Goal: Task Accomplishment & Management: Use online tool/utility

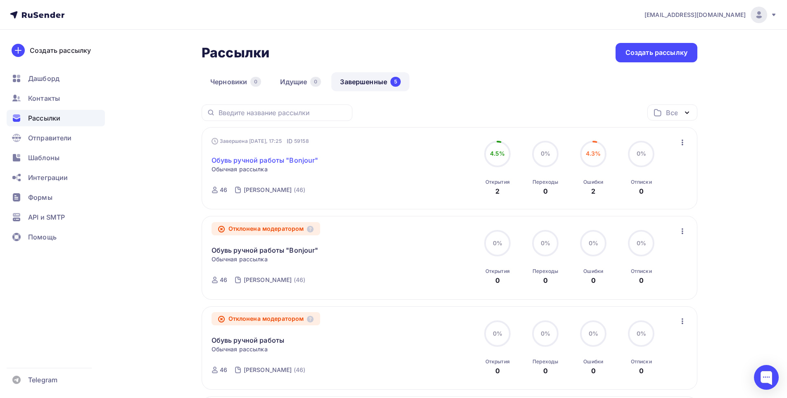
click at [276, 159] on link "Обувь ручной работы "Bonjour"" at bounding box center [265, 160] width 107 height 10
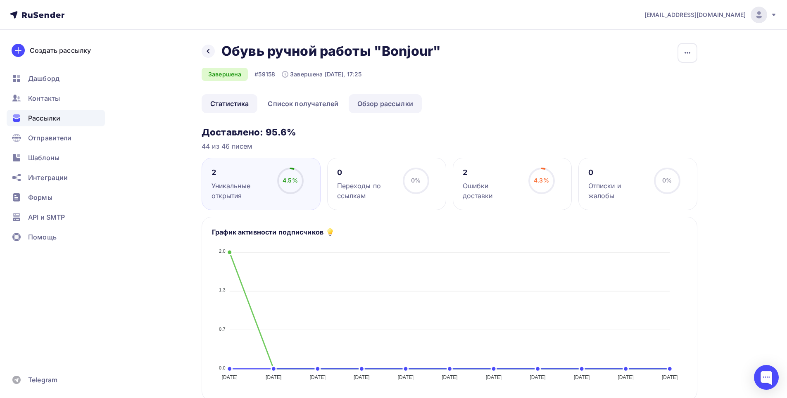
click at [403, 102] on link "Обзор рассылки" at bounding box center [385, 103] width 73 height 19
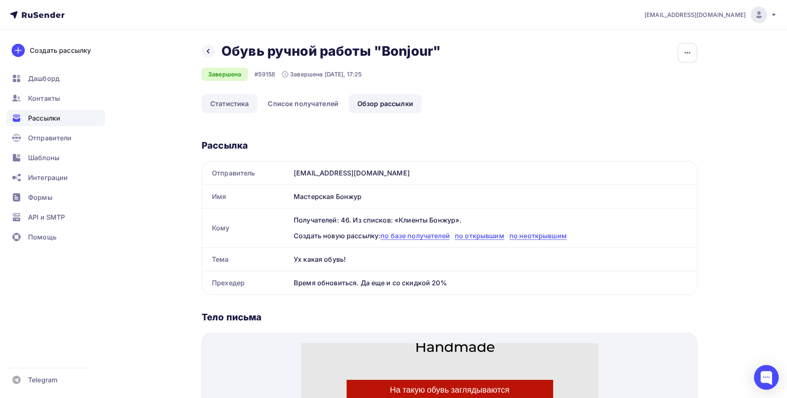
click at [241, 106] on link "Статистика" at bounding box center [230, 103] width 56 height 19
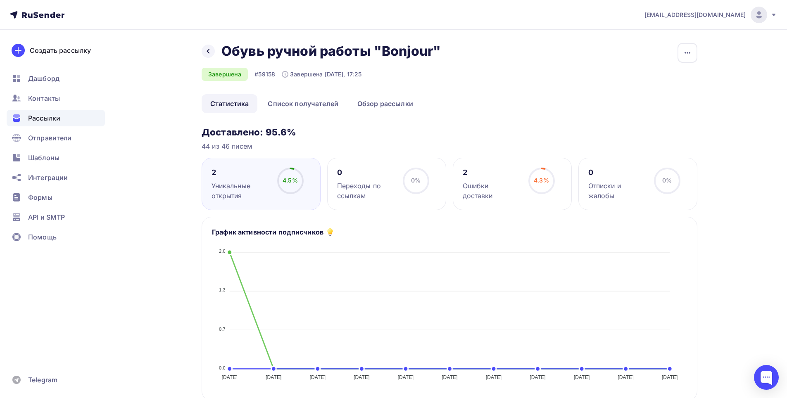
click at [51, 114] on span "Рассылки" at bounding box center [44, 118] width 32 height 10
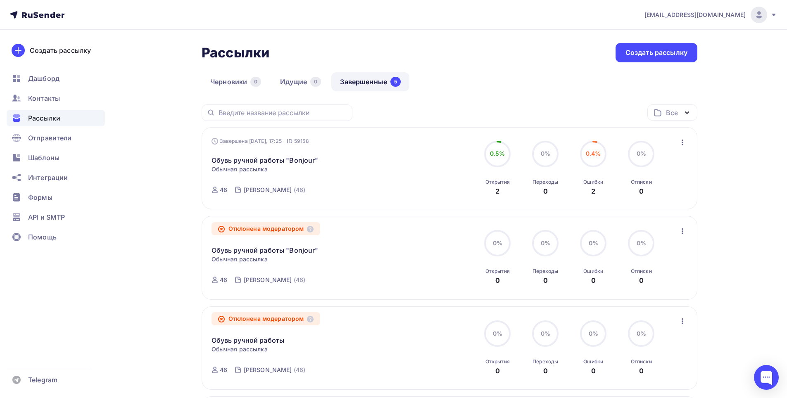
drag, startPoint x: 365, startPoint y: 81, endPoint x: 359, endPoint y: 87, distance: 7.9
click at [364, 81] on link "Завершенные 5" at bounding box center [370, 81] width 78 height 19
click at [299, 160] on link "Обувь ручной работы "Bonjour"" at bounding box center [265, 160] width 107 height 10
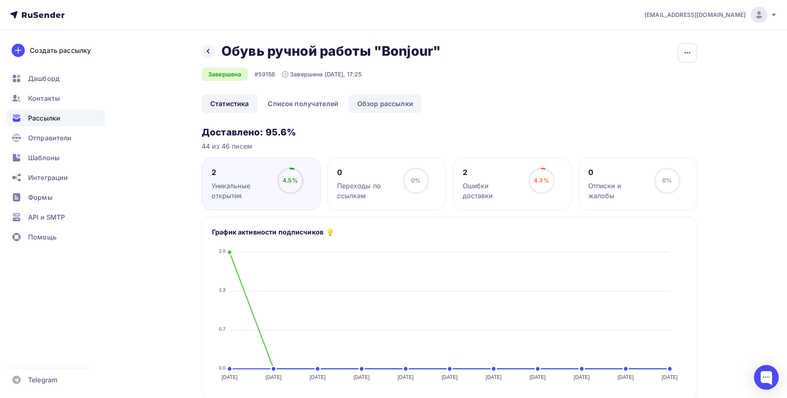
click at [402, 109] on link "Обзор рассылки" at bounding box center [385, 103] width 73 height 19
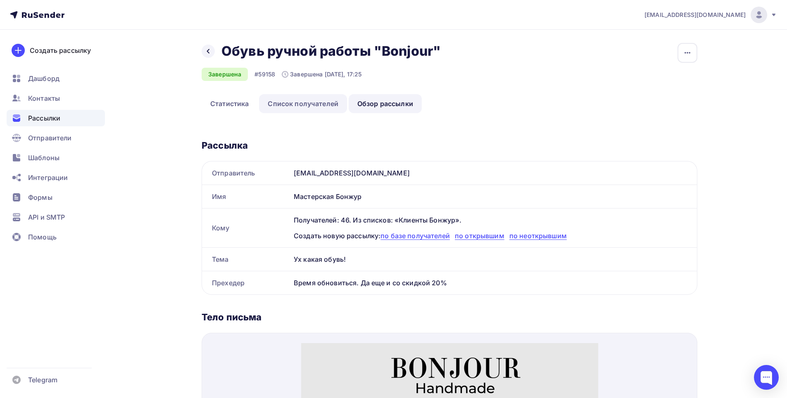
click at [332, 105] on link "Список получателей" at bounding box center [303, 103] width 88 height 19
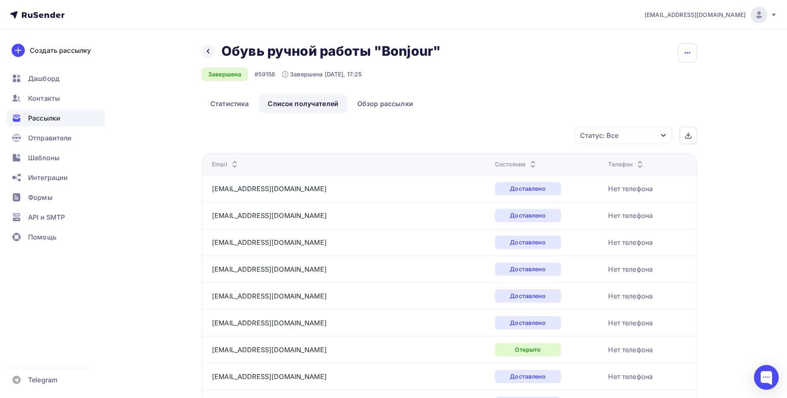
click at [686, 57] on icon "button" at bounding box center [688, 53] width 10 height 10
drag, startPoint x: 393, startPoint y: 107, endPoint x: 354, endPoint y: 114, distance: 40.3
click at [393, 107] on link "Обзор рассылки" at bounding box center [385, 103] width 73 height 19
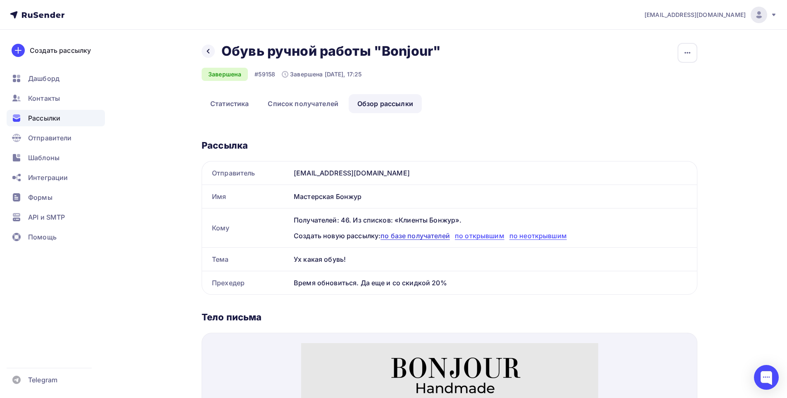
click at [420, 237] on span "по базе получателей" at bounding box center [415, 236] width 69 height 8
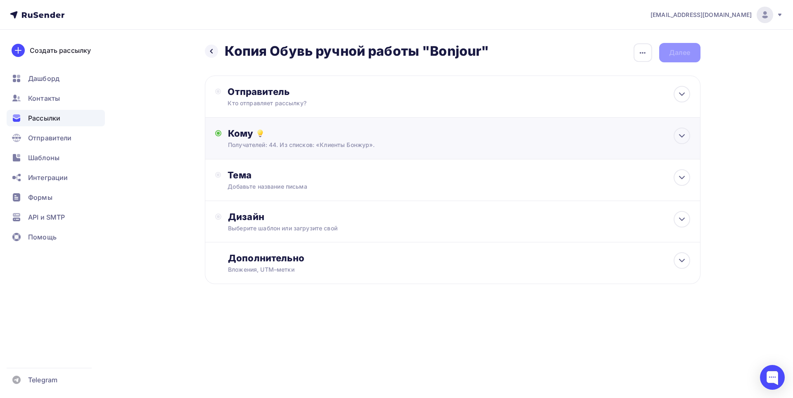
click at [319, 142] on div "Получателей: 44. Из списков: «Клиенты Бонжур»." at bounding box center [436, 145] width 416 height 8
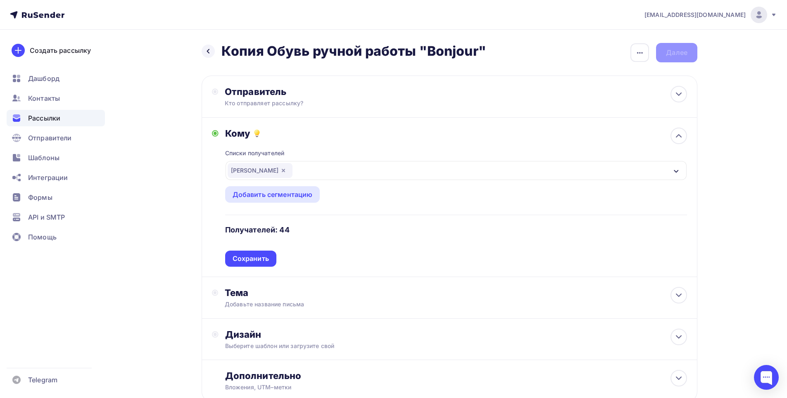
click at [287, 168] on icon "button" at bounding box center [283, 170] width 7 height 7
click at [286, 172] on div "Выберите список" at bounding box center [260, 170] width 64 height 15
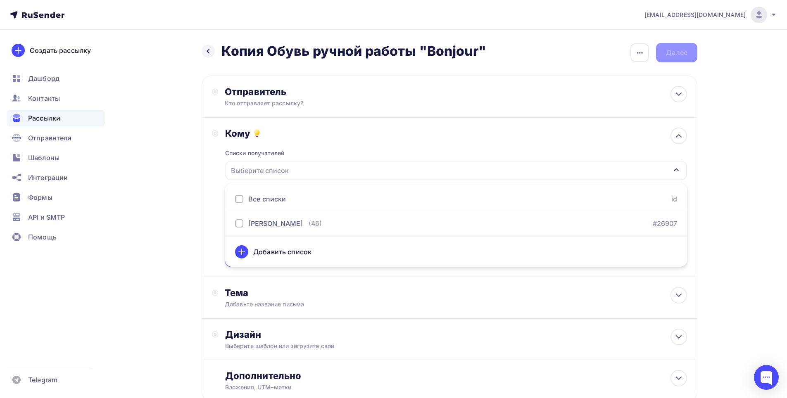
click at [199, 183] on div "Назад Копия Обувь ручной работы "Bonjour" Копия Обувь ручной работы "Bonjour" З…" at bounding box center [393, 243] width 677 height 426
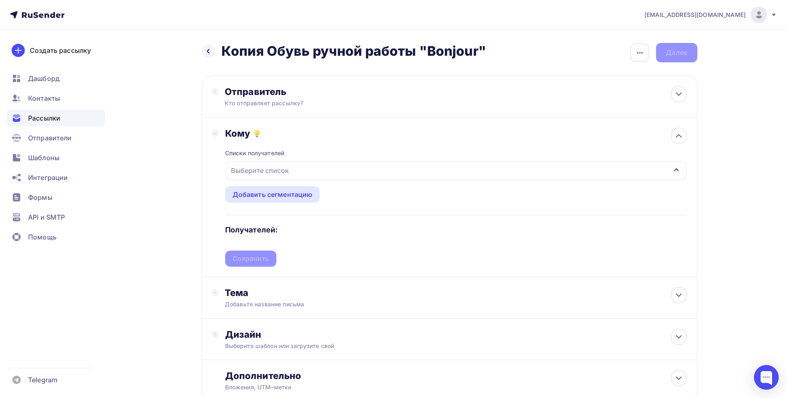
click at [271, 167] on div "Выберите список" at bounding box center [260, 170] width 64 height 15
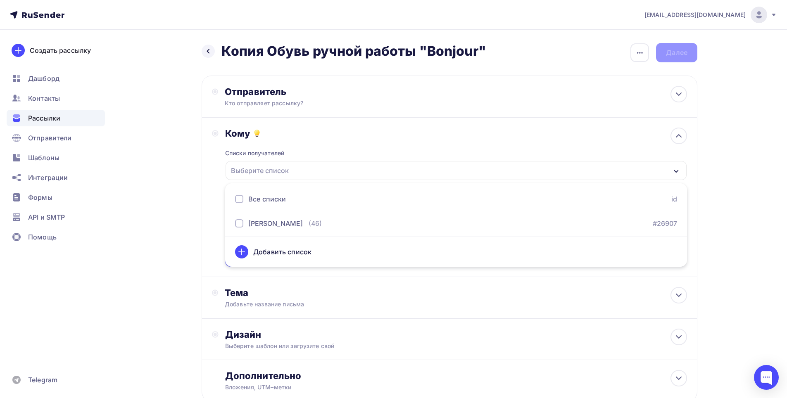
click at [260, 250] on div "Добавить список" at bounding box center [282, 252] width 58 height 10
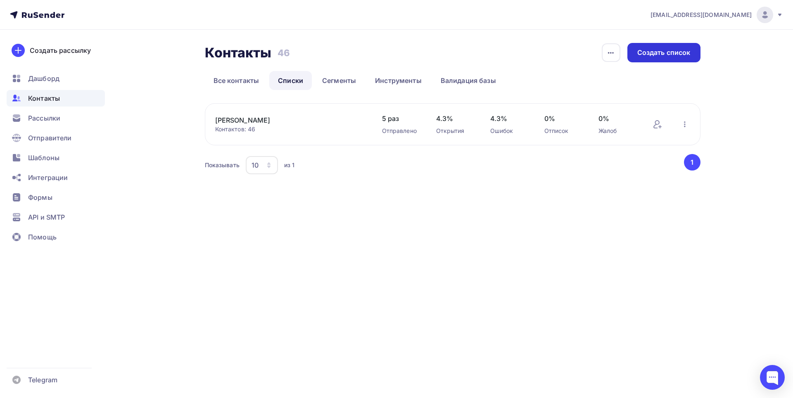
drag, startPoint x: 663, startPoint y: 57, endPoint x: 659, endPoint y: 57, distance: 4.2
click at [659, 57] on div "Создать список" at bounding box center [664, 52] width 73 height 19
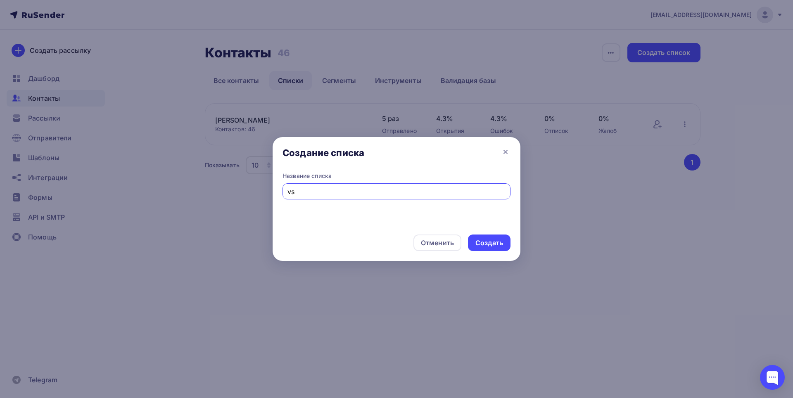
type input "v"
type input "тест"
click at [488, 247] on div "Создать" at bounding box center [490, 243] width 28 height 10
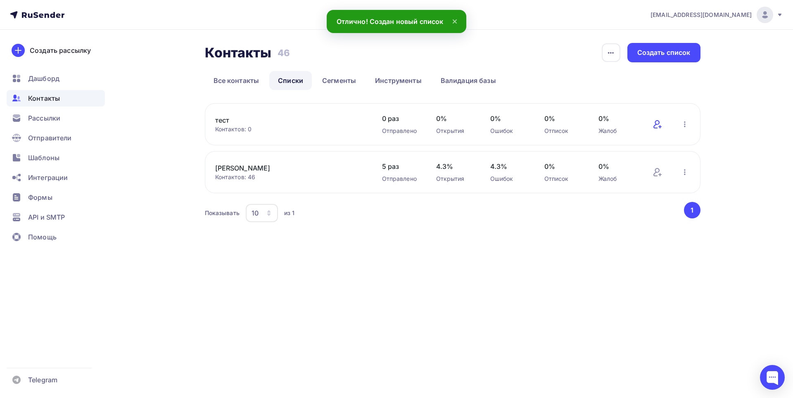
click at [660, 122] on icon at bounding box center [658, 124] width 10 height 10
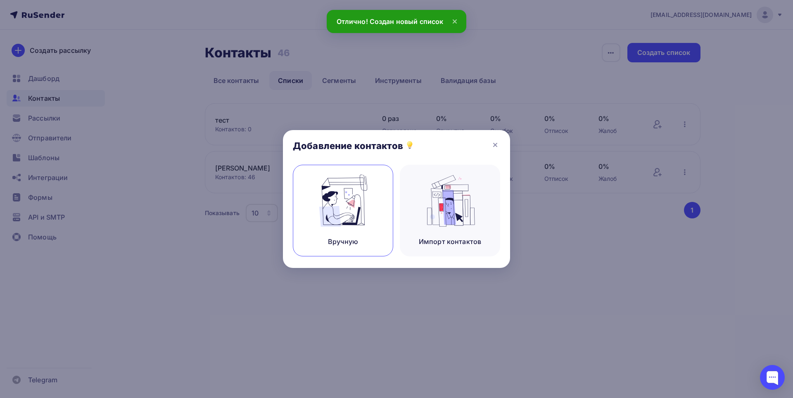
click at [348, 225] on img at bounding box center [343, 201] width 55 height 52
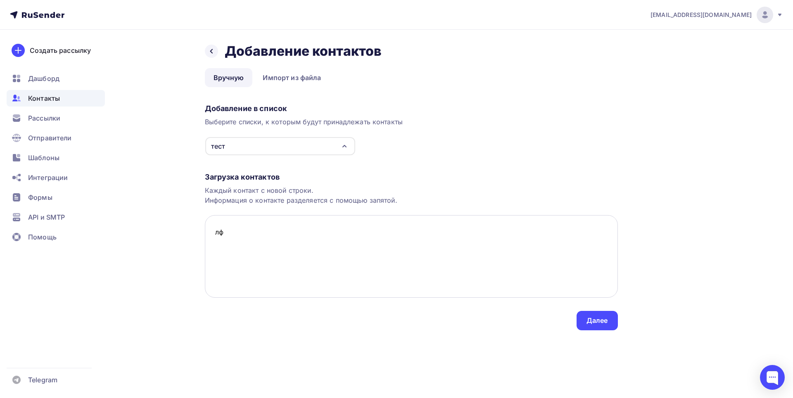
type textarea "л"
type textarea "kamil9010@gmail.com nmpotanin@yandex.ru"
click at [603, 327] on div "Далее" at bounding box center [597, 320] width 41 height 19
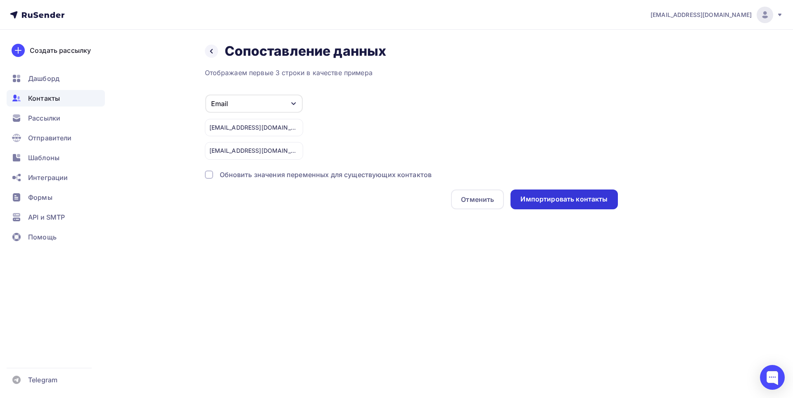
click at [569, 205] on div "Импортировать контакты" at bounding box center [564, 200] width 107 height 20
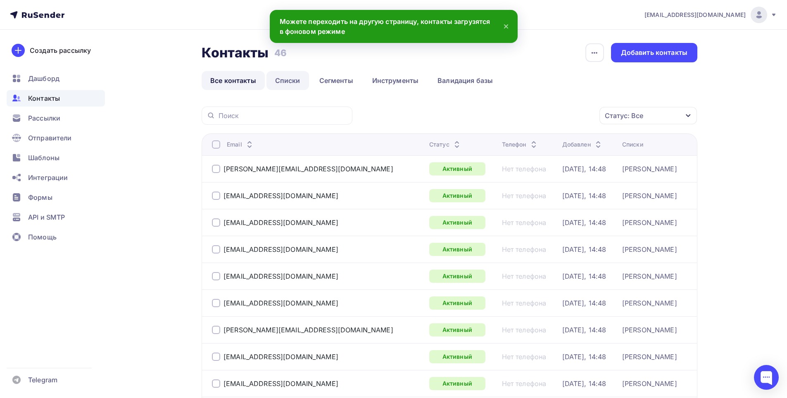
click at [287, 82] on link "Списки" at bounding box center [288, 80] width 43 height 19
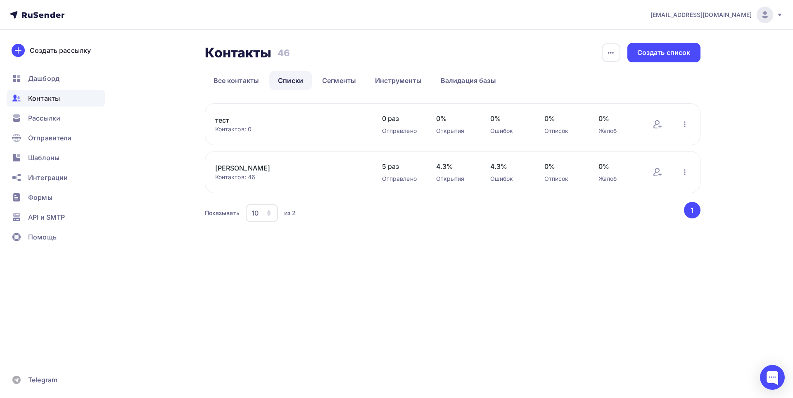
click at [224, 119] on link "тест" at bounding box center [285, 120] width 141 height 10
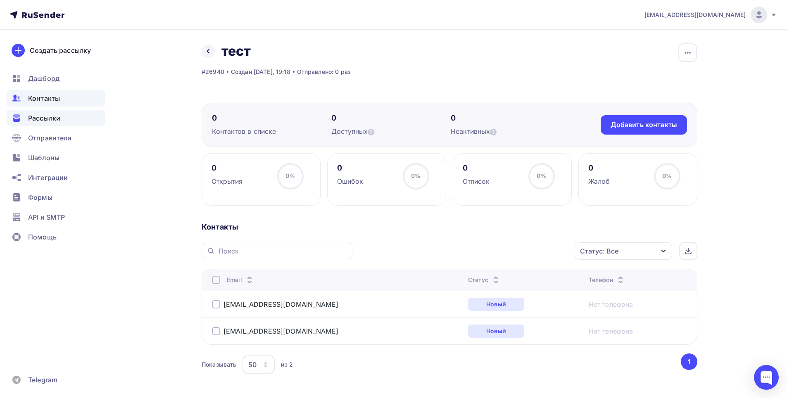
click at [47, 119] on span "Рассылки" at bounding box center [44, 118] width 32 height 10
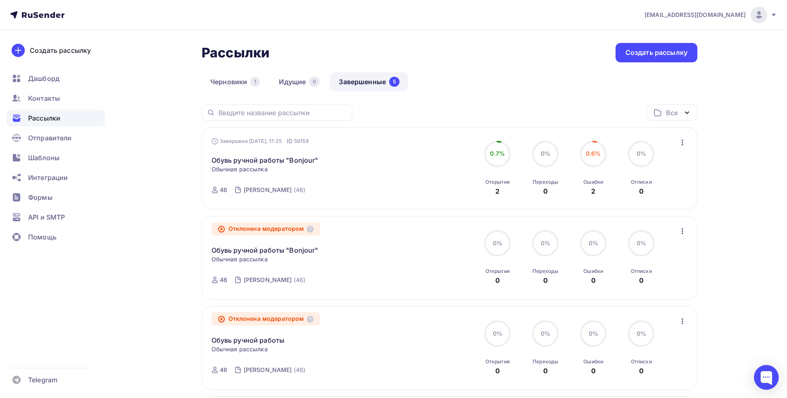
click at [377, 81] on link "Завершенные 5" at bounding box center [369, 81] width 78 height 19
click at [260, 162] on link "Обувь ручной работы "Bonjour"" at bounding box center [265, 160] width 107 height 10
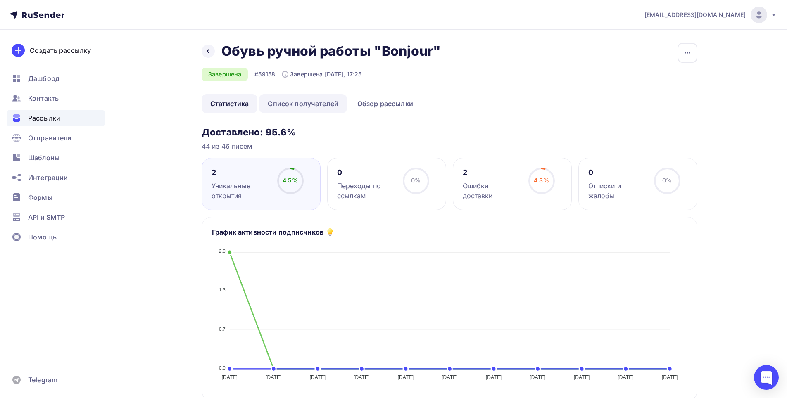
click at [308, 106] on link "Список получателей" at bounding box center [303, 103] width 88 height 19
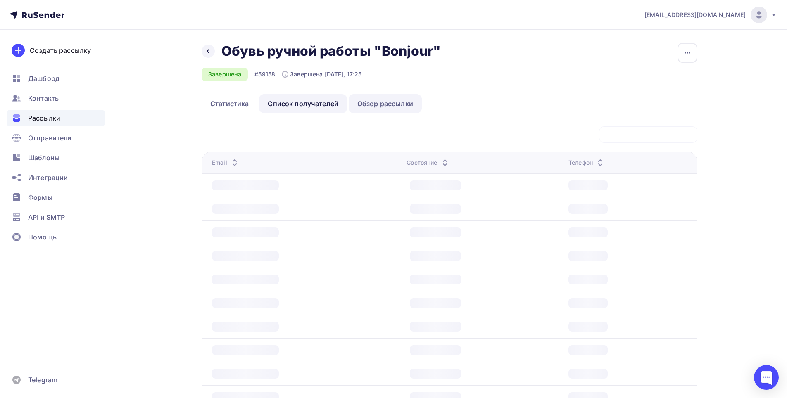
click at [381, 102] on link "Обзор рассылки" at bounding box center [385, 103] width 73 height 19
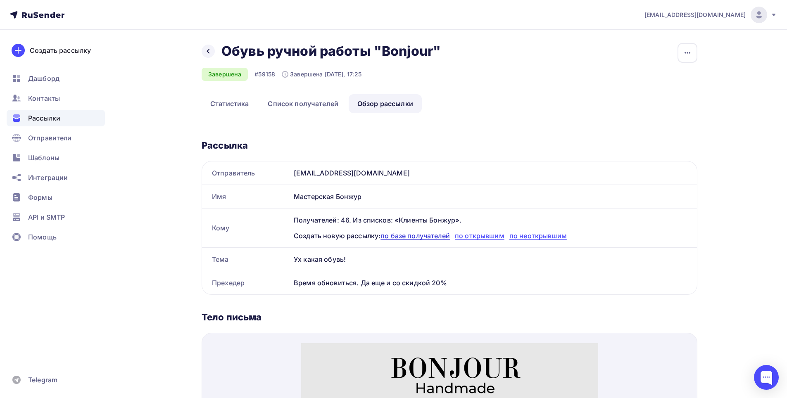
click at [431, 240] on span "по базе получателей" at bounding box center [415, 236] width 69 height 8
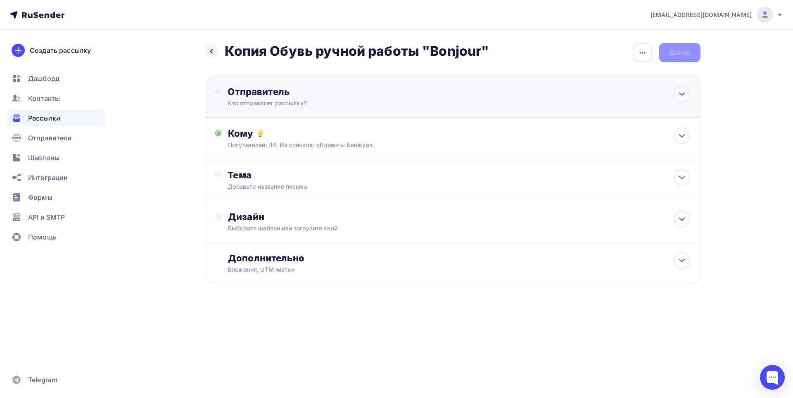
click at [377, 99] on div "Кто отправляет рассылку?" at bounding box center [308, 103] width 161 height 8
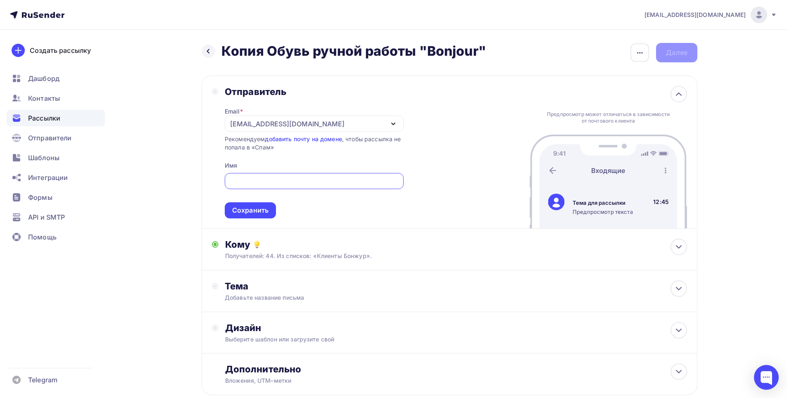
click at [246, 119] on div "[EMAIL_ADDRESS][DOMAIN_NAME]" at bounding box center [287, 124] width 114 height 10
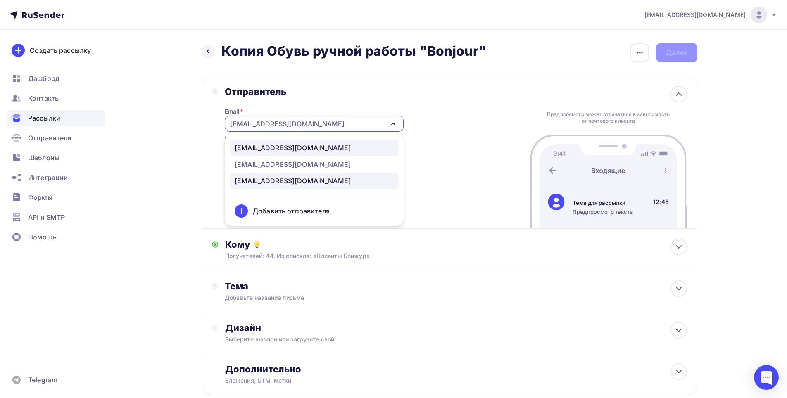
click at [332, 147] on div "[EMAIL_ADDRESS][DOMAIN_NAME]" at bounding box center [293, 148] width 116 height 10
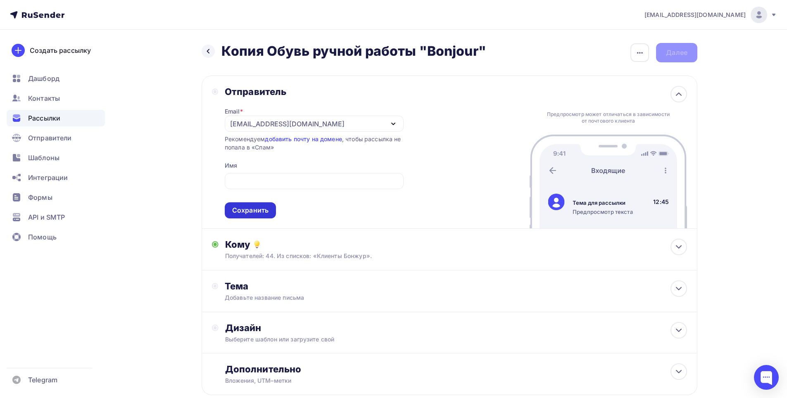
click at [255, 209] on div "Сохранить" at bounding box center [250, 211] width 36 height 10
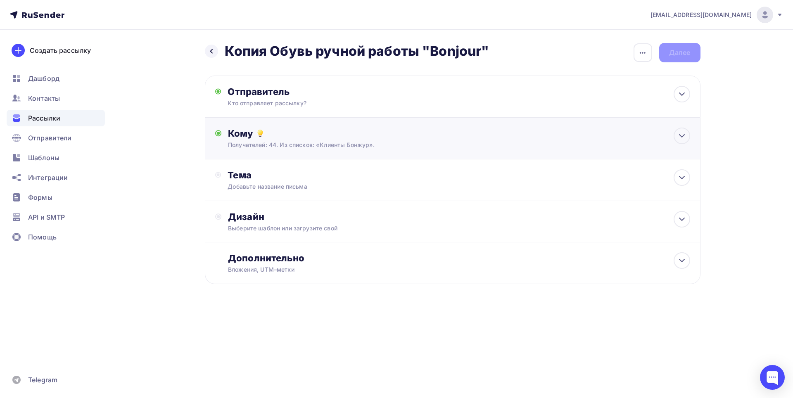
click at [296, 133] on div "Кому" at bounding box center [459, 134] width 462 height 12
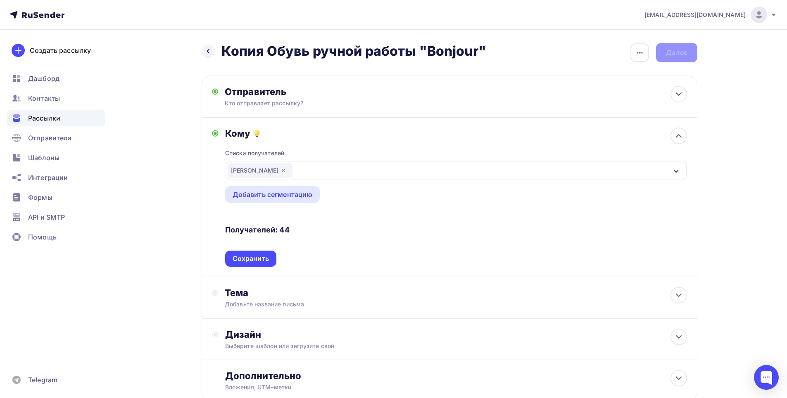
click at [284, 167] on div "[PERSON_NAME]" at bounding box center [260, 170] width 65 height 15
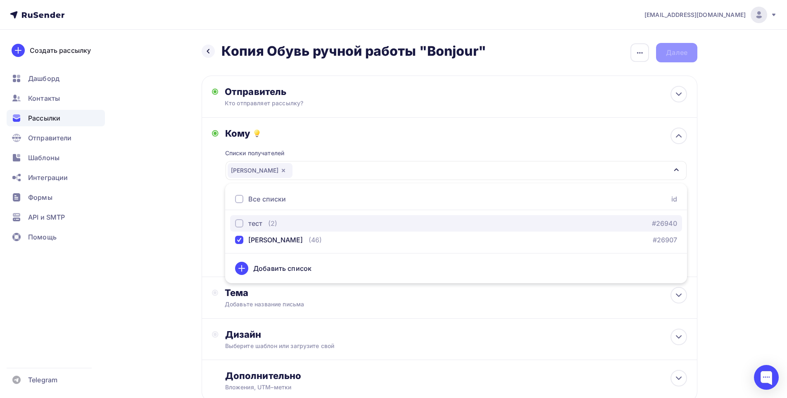
click at [243, 222] on div "тест" at bounding box center [248, 224] width 27 height 10
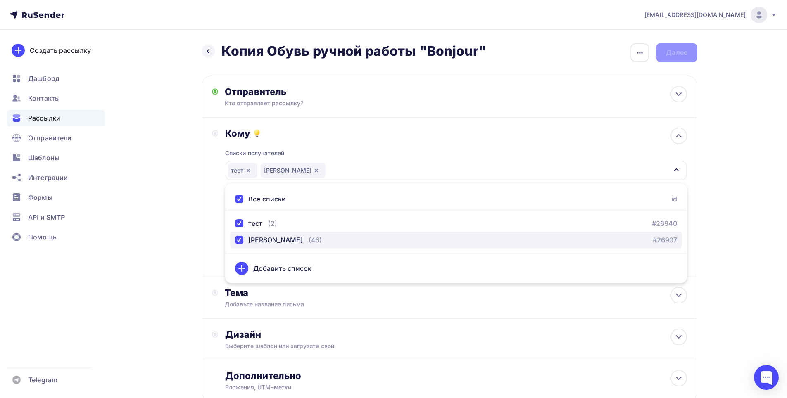
click at [241, 237] on div "button" at bounding box center [239, 240] width 8 height 8
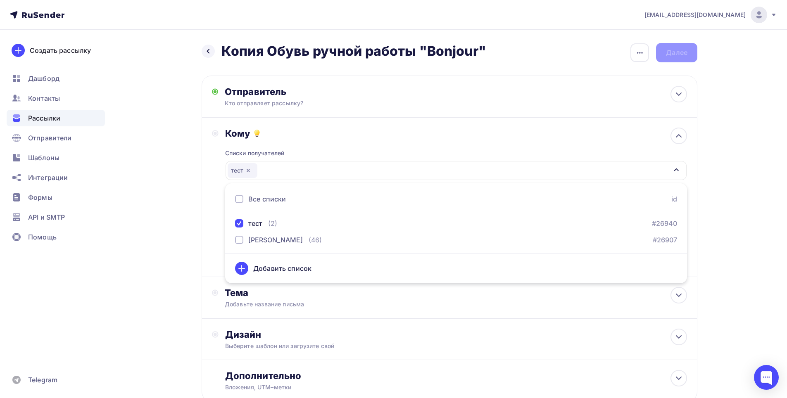
click at [176, 209] on div "Назад Копия Обувь ручной работы "Bonjour" Копия Обувь ручной работы "Bonjour" З…" at bounding box center [393, 243] width 677 height 426
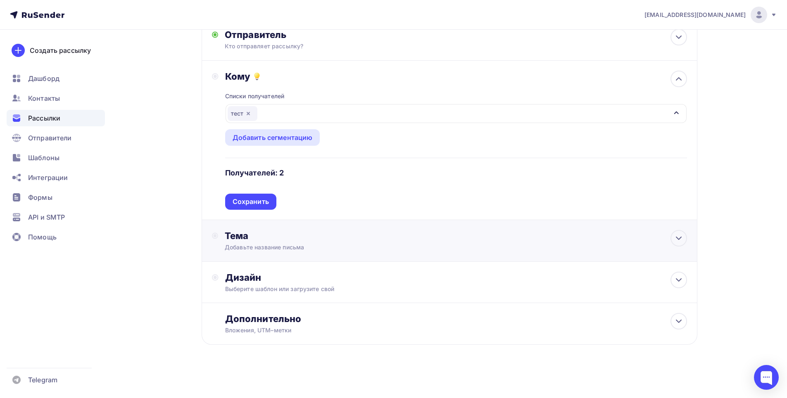
click at [249, 245] on div "Добавьте название письма" at bounding box center [298, 247] width 147 height 8
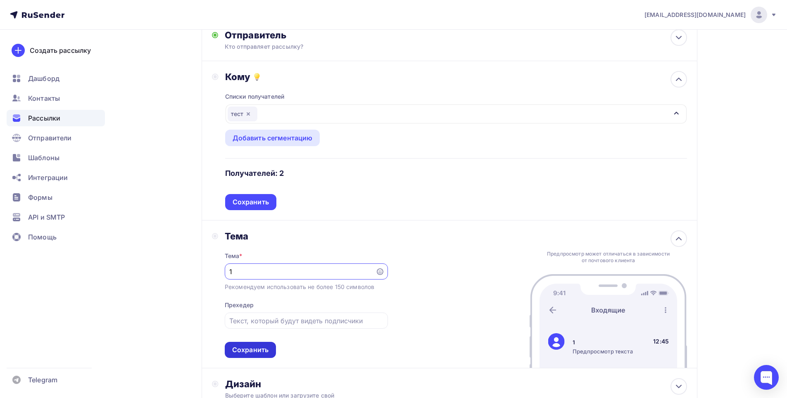
type input "1"
click at [263, 347] on div "Сохранить" at bounding box center [250, 350] width 36 height 10
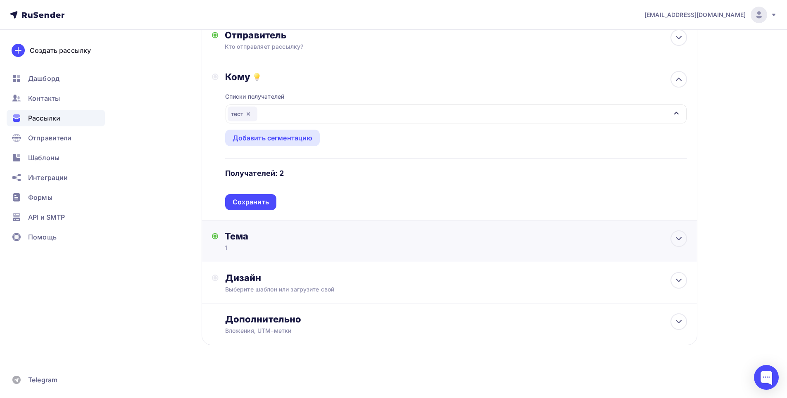
scroll to position [57, 0]
click at [309, 289] on div "Выберите шаблон или загрузите свой" at bounding box center [433, 289] width 416 height 8
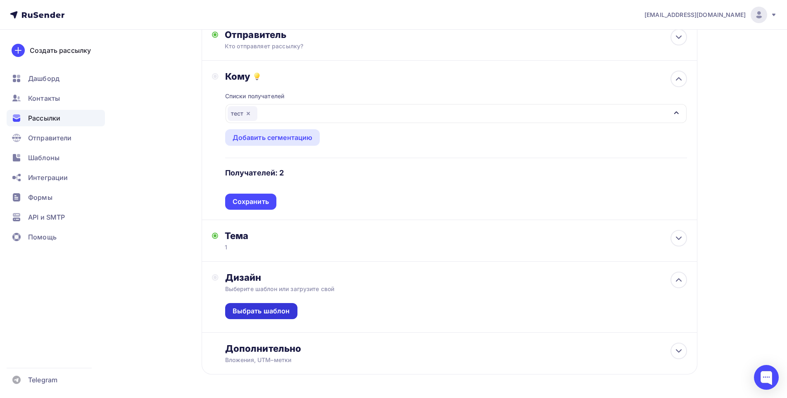
click at [278, 311] on div "Выбрать шаблон" at bounding box center [261, 312] width 57 height 10
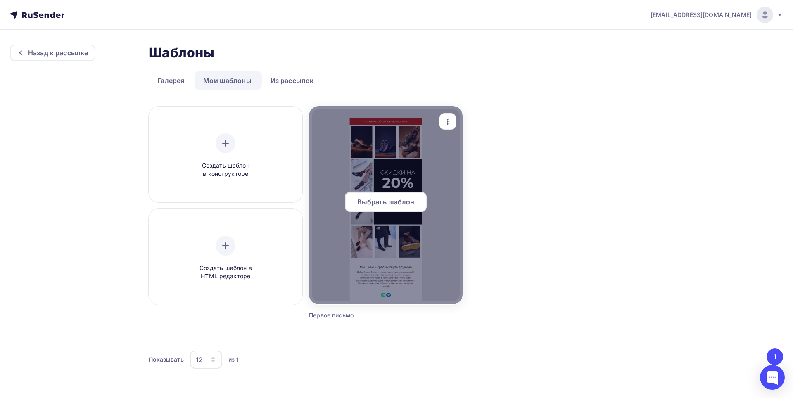
click at [376, 162] on div at bounding box center [386, 205] width 154 height 198
click at [402, 208] on div "Выбрать шаблон" at bounding box center [386, 202] width 82 height 20
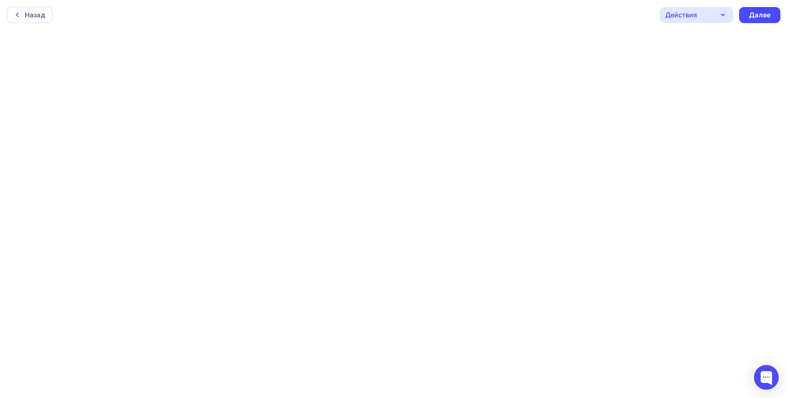
scroll to position [2, 0]
click at [763, 7] on div "Далее" at bounding box center [759, 13] width 41 height 16
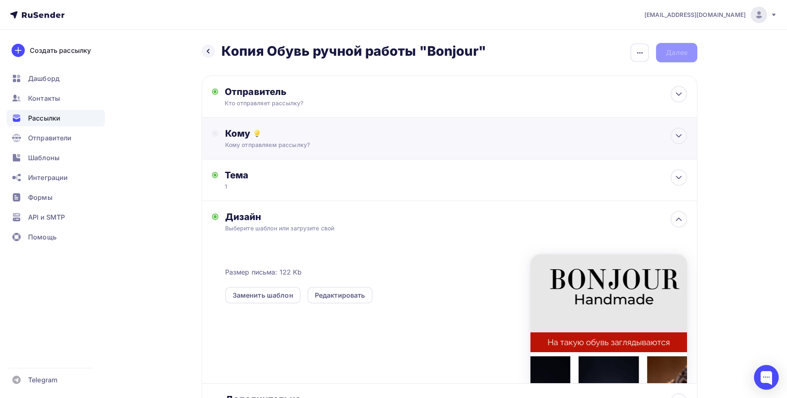
click at [268, 122] on div "Кому Кому отправляем рассылку? Списки получателей тест Все списки id тест (2) #…" at bounding box center [450, 139] width 496 height 42
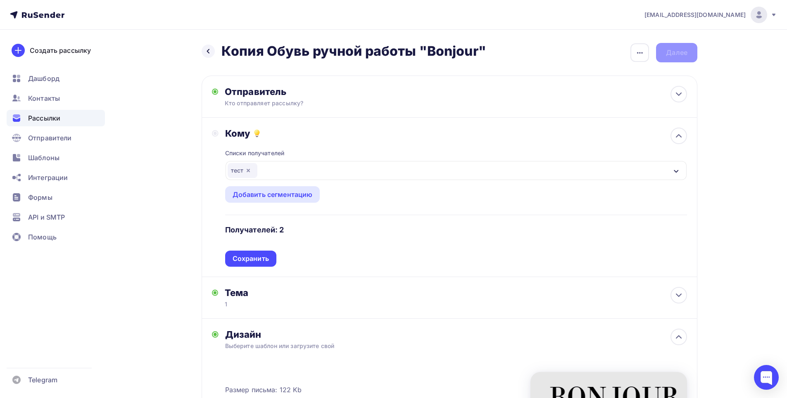
click at [237, 258] on div "Сохранить" at bounding box center [251, 259] width 36 height 10
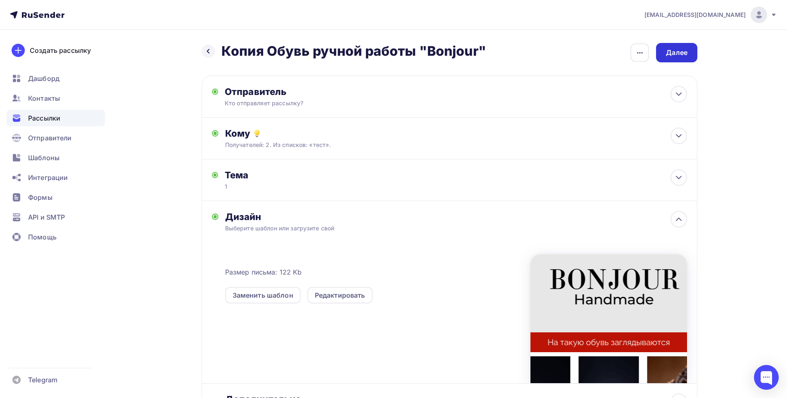
click at [683, 49] on div "Далее" at bounding box center [676, 53] width 21 height 10
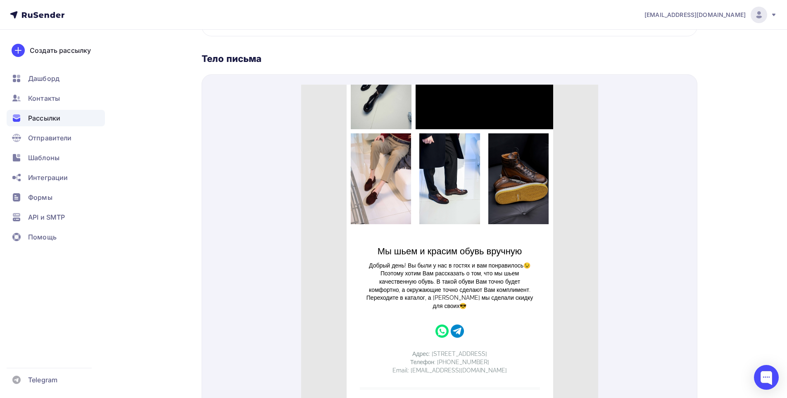
scroll to position [379, 0]
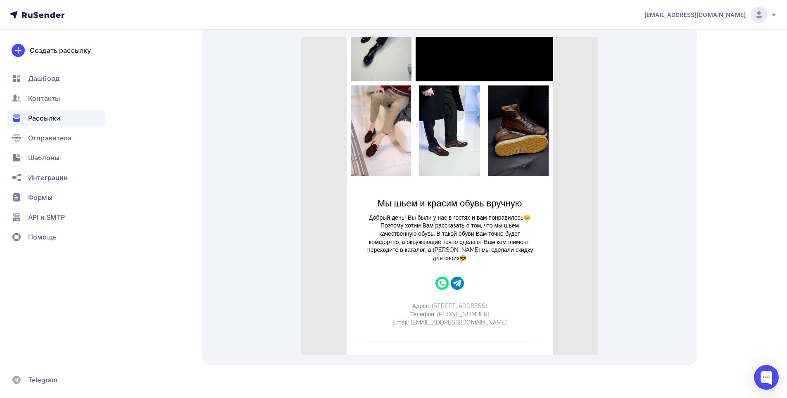
drag, startPoint x: 447, startPoint y: 315, endPoint x: 436, endPoint y: 338, distance: 24.8
click at [446, 317] on td "Адрес: г. Санкт-Петербург, Бестужевская 10 Телефон: +7(965)7900858 Email: handm…" at bounding box center [450, 304] width 182 height 49
click at [438, 334] on div "Мы шьем и красим обувь вручную Добрый день! Вы были у нас в гостях и вам понрав…" at bounding box center [449, 258] width 207 height 174
drag, startPoint x: 437, startPoint y: 336, endPoint x: 442, endPoint y: 269, distance: 66.3
click at [438, 333] on div "Мы шьем и красим обувь вручную Добрый день! Вы были у нас в гостях и вам понрав…" at bounding box center [449, 258] width 207 height 174
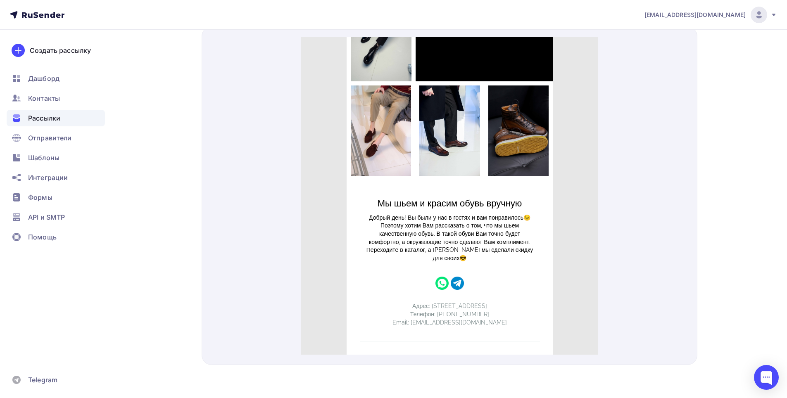
scroll to position [89, 0]
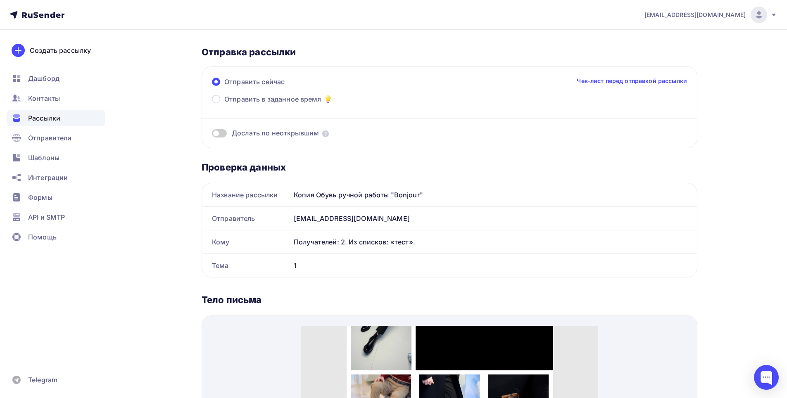
click at [51, 117] on span "Рассылки" at bounding box center [44, 118] width 32 height 10
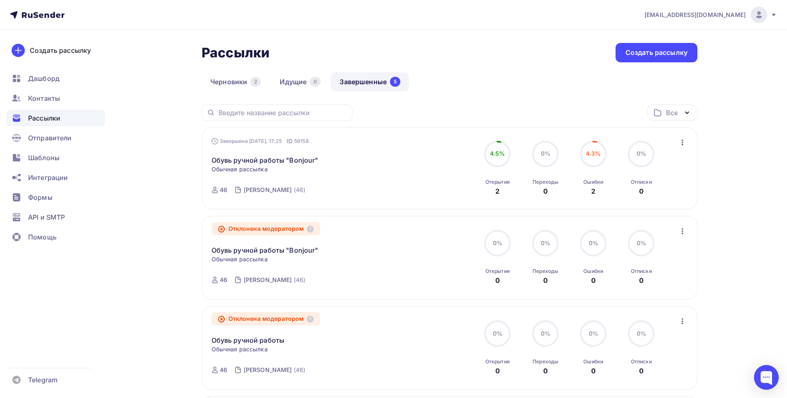
click at [382, 76] on link "Завершенные 5" at bounding box center [370, 81] width 78 height 19
click at [265, 157] on link "Обувь ручной работы "Bonjour"" at bounding box center [265, 160] width 107 height 10
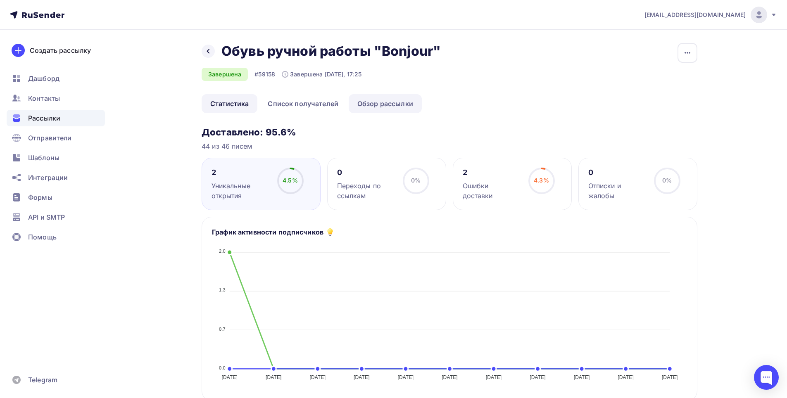
click at [400, 102] on link "Обзор рассылки" at bounding box center [385, 103] width 73 height 19
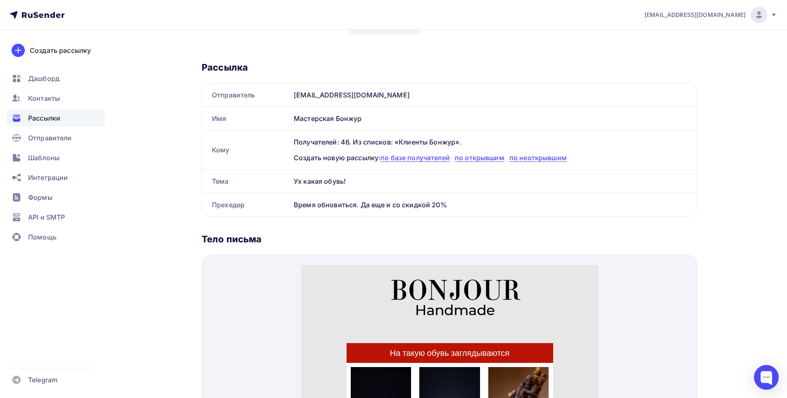
scroll to position [83, 0]
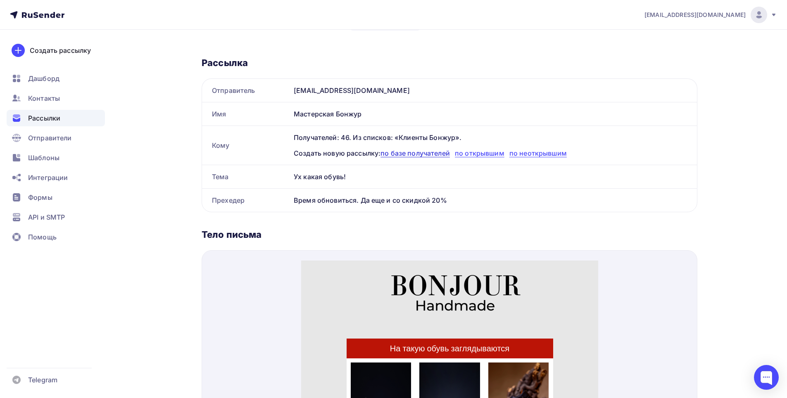
click at [406, 153] on span "по базе получателей" at bounding box center [415, 153] width 69 height 8
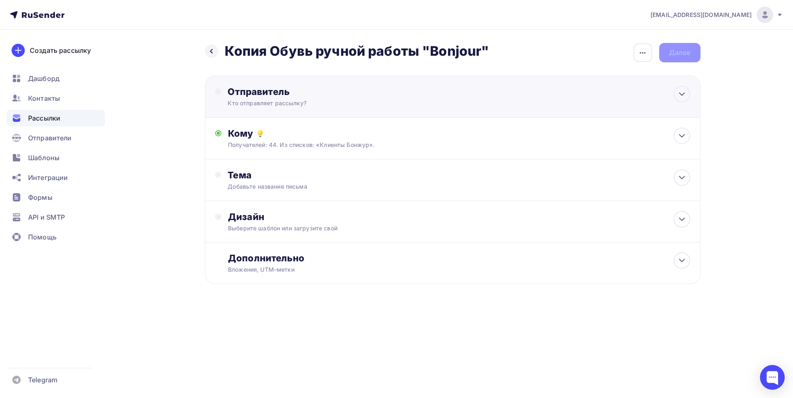
click at [293, 93] on div "Отправитель" at bounding box center [317, 92] width 179 height 12
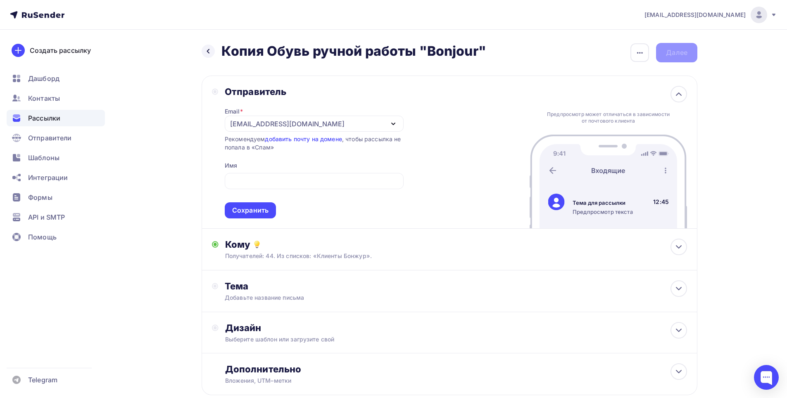
click at [476, 128] on div "Отправитель Email * kamil9010@gmail.com catalog@handmadebonjour.ru handmadebonj…" at bounding box center [450, 152] width 496 height 153
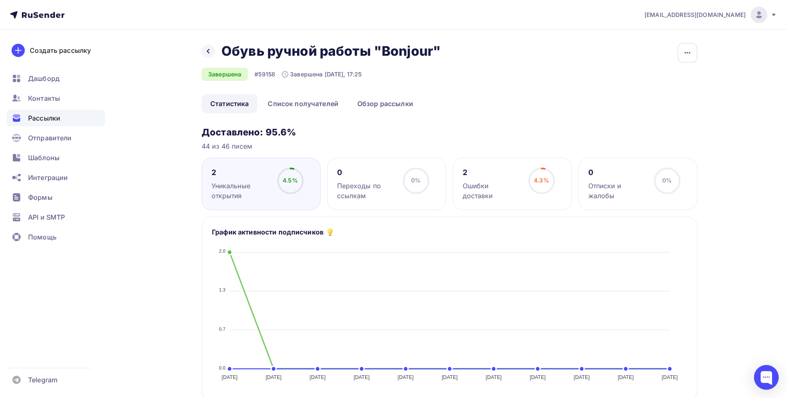
click at [46, 128] on ul "Дашборд Контакты Рассылки Отправители Шаблоны Интеграции Формы API и SMTP Помощь" at bounding box center [56, 160] width 98 height 180
click at [46, 117] on span "Рассылки" at bounding box center [44, 118] width 32 height 10
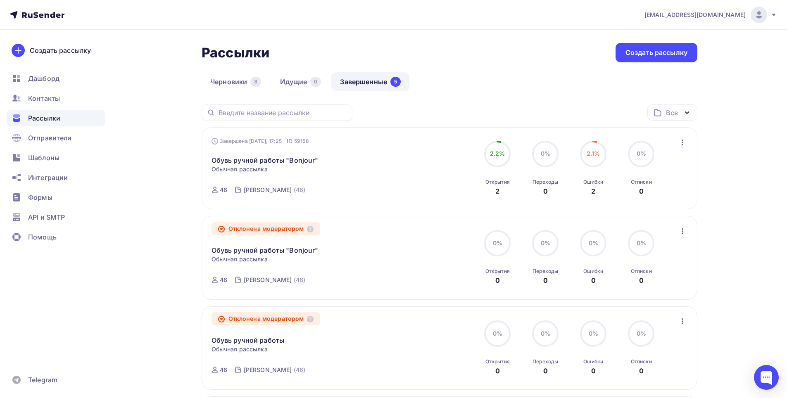
click at [684, 143] on icon "button" at bounding box center [683, 143] width 10 height 10
click at [645, 200] on div "Копировать в новую" at bounding box center [645, 197] width 85 height 10
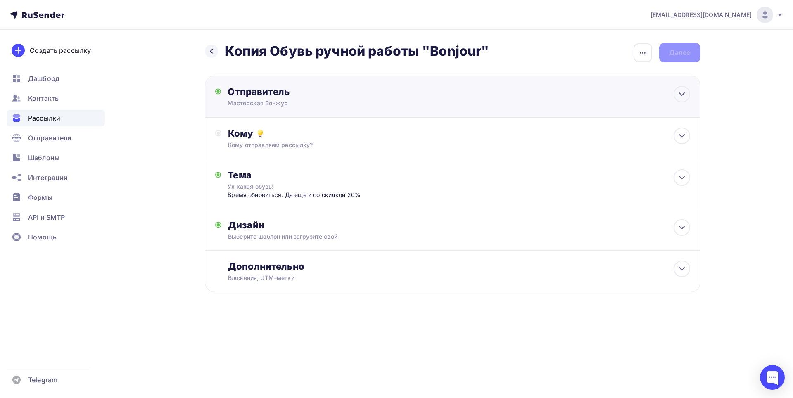
click at [260, 102] on div "Мастерская Бонжур" at bounding box center [308, 103] width 161 height 8
type input "Мастерская Бонжур"
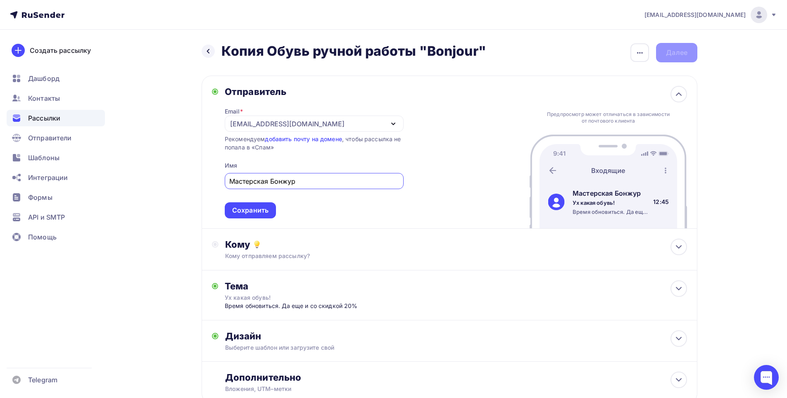
click at [266, 95] on div "Отправитель" at bounding box center [314, 92] width 179 height 12
click at [684, 95] on div at bounding box center [679, 94] width 17 height 17
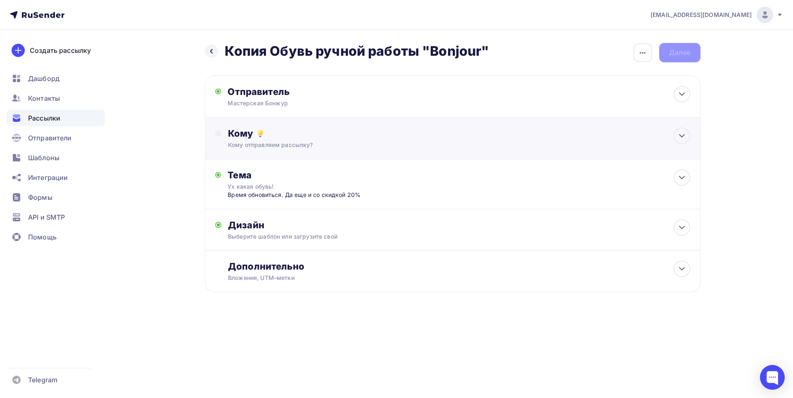
click at [271, 141] on div "Кому отправляем рассылку?" at bounding box center [436, 145] width 416 height 8
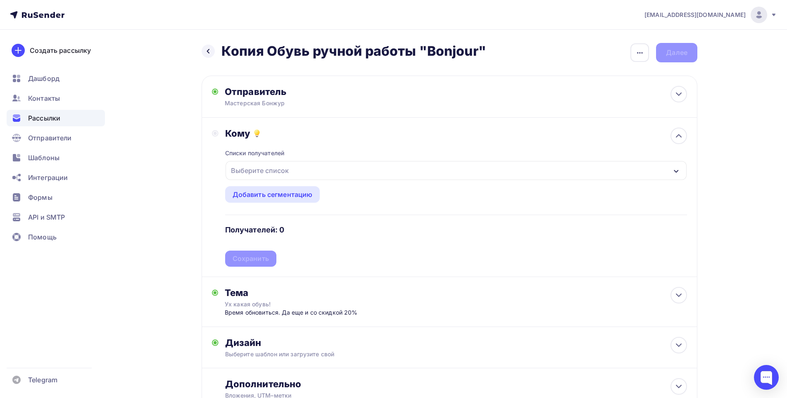
click at [288, 169] on div "Выберите список" at bounding box center [260, 170] width 64 height 15
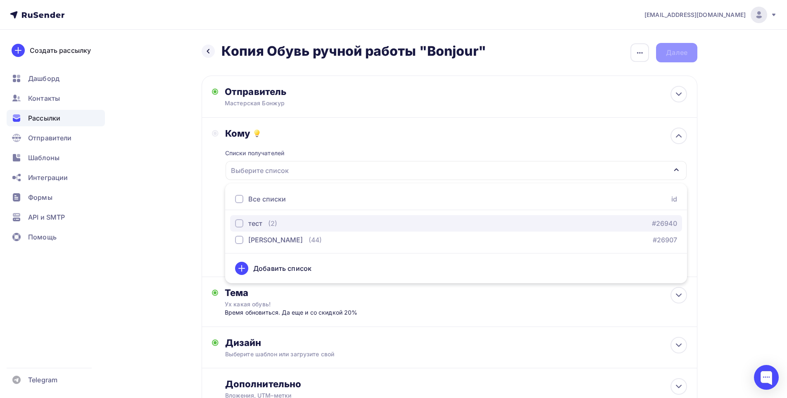
click at [237, 222] on div "button" at bounding box center [239, 223] width 8 height 8
click at [173, 198] on div "Назад Копия Обувь ручной работы "Bonjour" Копия Обувь ручной работы "Bonjour" З…" at bounding box center [393, 247] width 677 height 434
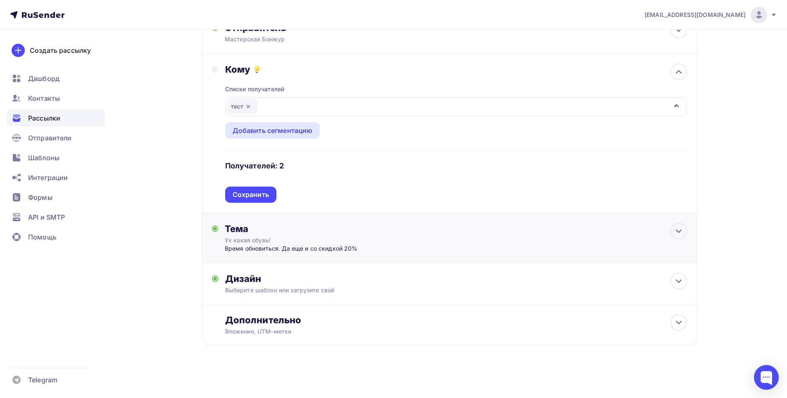
scroll to position [65, 0]
click at [256, 196] on div "Сохранить" at bounding box center [251, 194] width 36 height 10
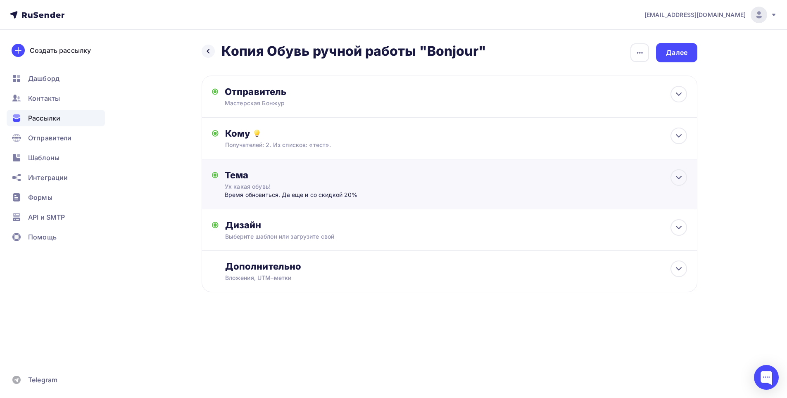
scroll to position [0, 0]
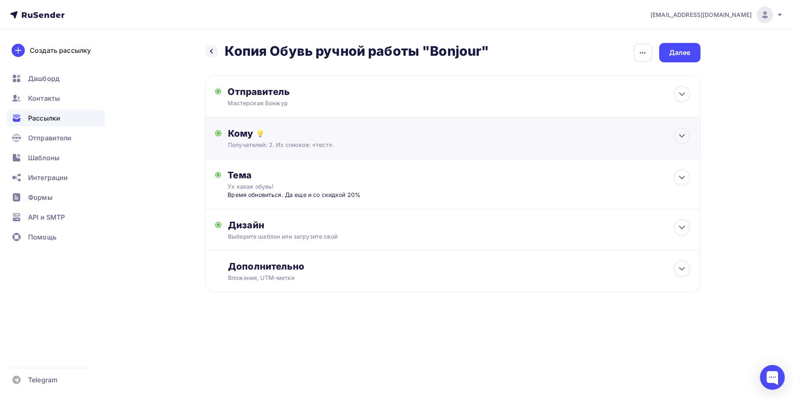
drag, startPoint x: 313, startPoint y: 141, endPoint x: 311, endPoint y: 145, distance: 5.0
click at [313, 142] on div "Получателей: 2. Из списков: «тест»." at bounding box center [436, 145] width 416 height 8
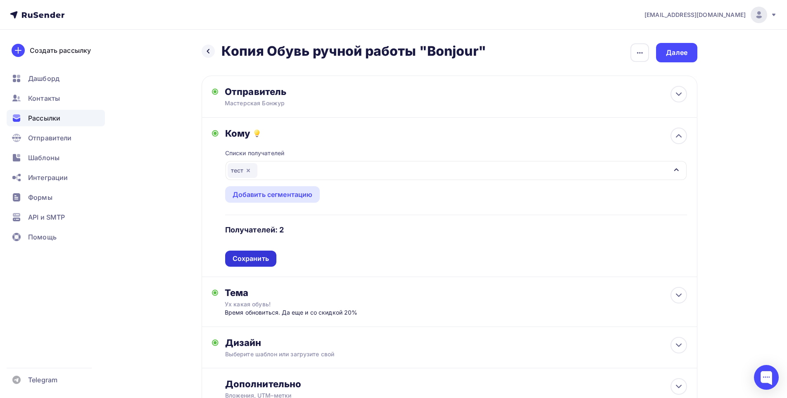
click at [257, 261] on div "Сохранить" at bounding box center [251, 259] width 36 height 10
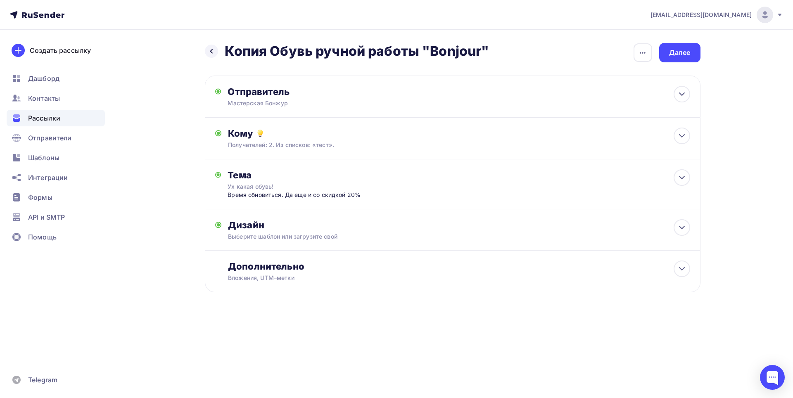
click at [705, 43] on div "Назад Копия Обувь ручной работы "Bonjour" Копия Обувь ручной работы "Bonjour" З…" at bounding box center [396, 188] width 677 height 316
click at [687, 43] on div "Далее" at bounding box center [680, 52] width 41 height 19
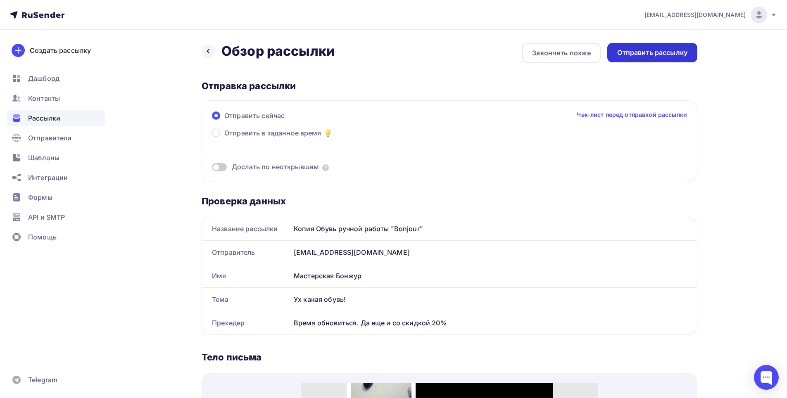
click at [660, 52] on div "Отправить рассылку" at bounding box center [652, 53] width 70 height 10
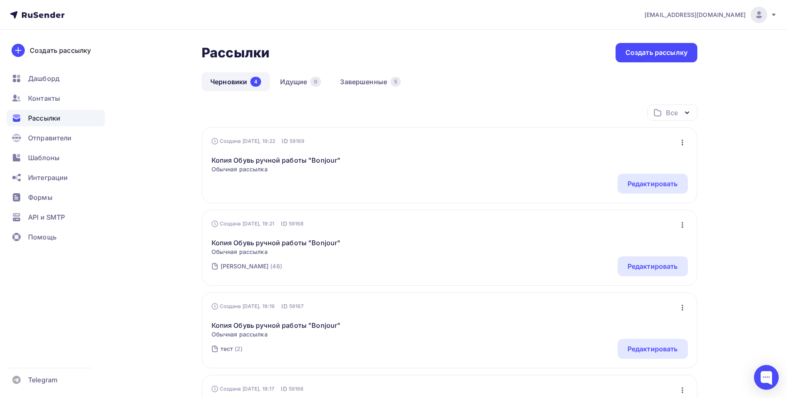
click at [226, 78] on link "Черновики 4" at bounding box center [236, 81] width 68 height 19
click at [273, 158] on link "Копия Обувь ручной работы "Bonjour"" at bounding box center [276, 160] width 129 height 10
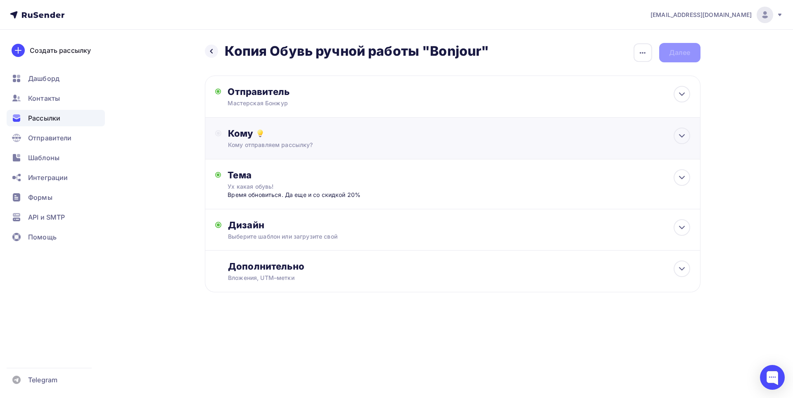
click at [350, 138] on div "Кому" at bounding box center [459, 134] width 462 height 12
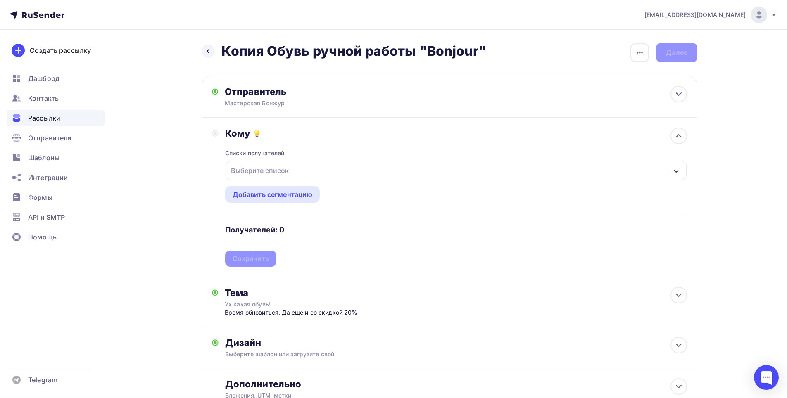
click at [271, 175] on div "Выберите список" at bounding box center [260, 170] width 64 height 15
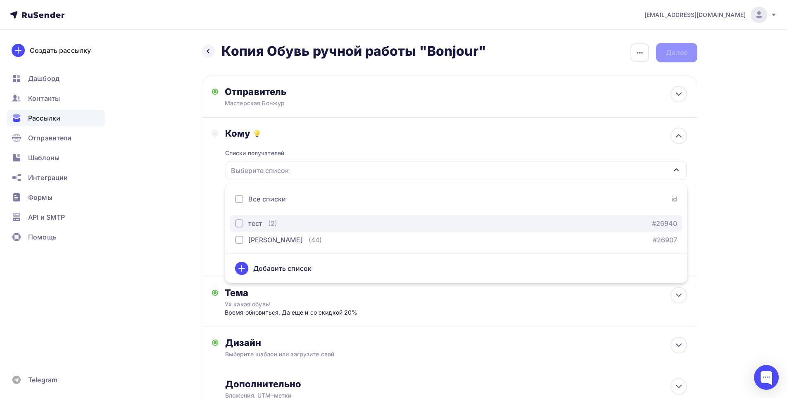
click at [240, 222] on div "button" at bounding box center [239, 223] width 8 height 8
click at [225, 175] on button "тест" at bounding box center [456, 171] width 462 height 20
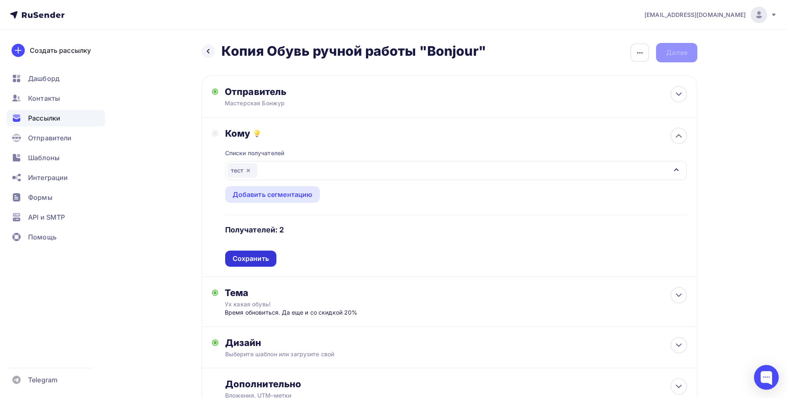
click at [239, 262] on div "Сохранить" at bounding box center [251, 259] width 36 height 10
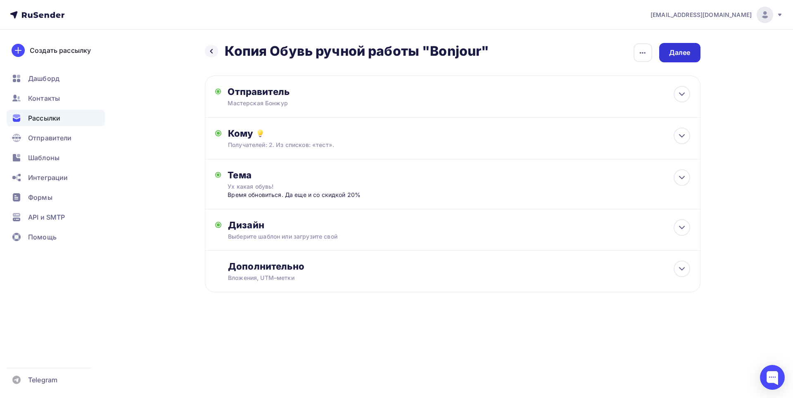
click at [677, 50] on div "Далее" at bounding box center [679, 53] width 21 height 10
click at [303, 98] on div "Отправитель Мастерская Бонжур Email * kamil9010@gmail.com catalog@handmadebonjo…" at bounding box center [317, 96] width 179 height 21
type input "Мастерская Бонжур"
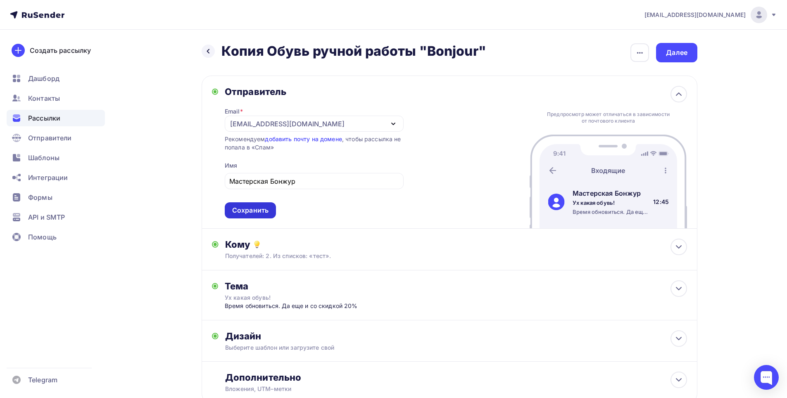
click at [263, 205] on div "Сохранить" at bounding box center [250, 211] width 51 height 16
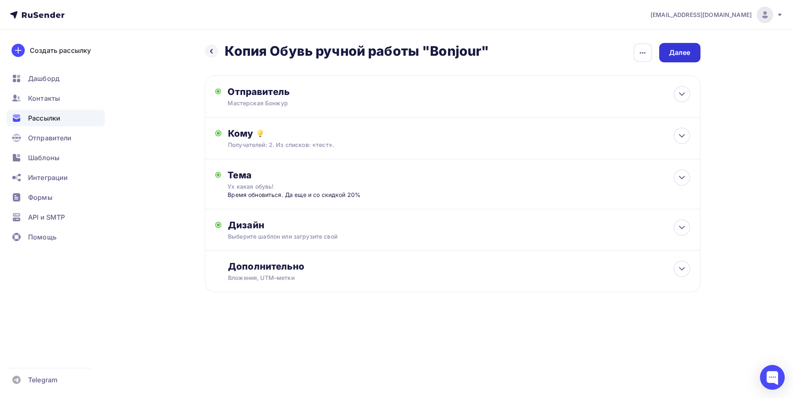
click at [681, 58] on div "Далее" at bounding box center [680, 52] width 41 height 19
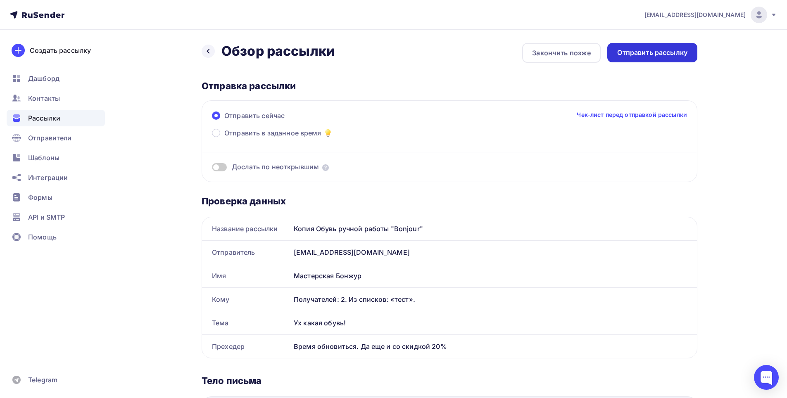
click at [646, 60] on div "Отправить рассылку" at bounding box center [653, 52] width 90 height 19
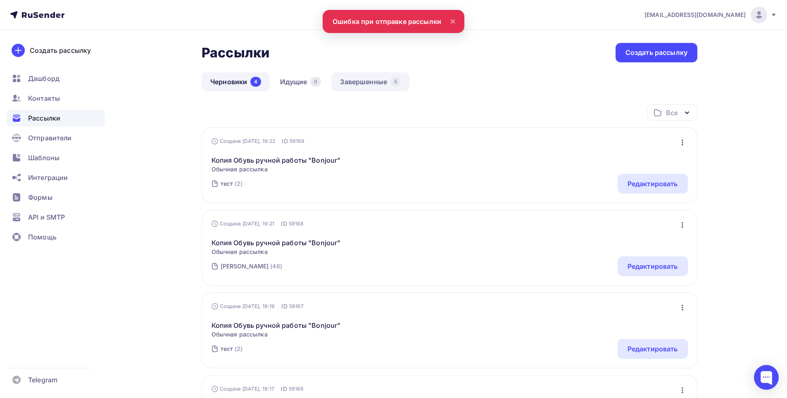
click at [367, 82] on link "Завершенные 5" at bounding box center [370, 81] width 78 height 19
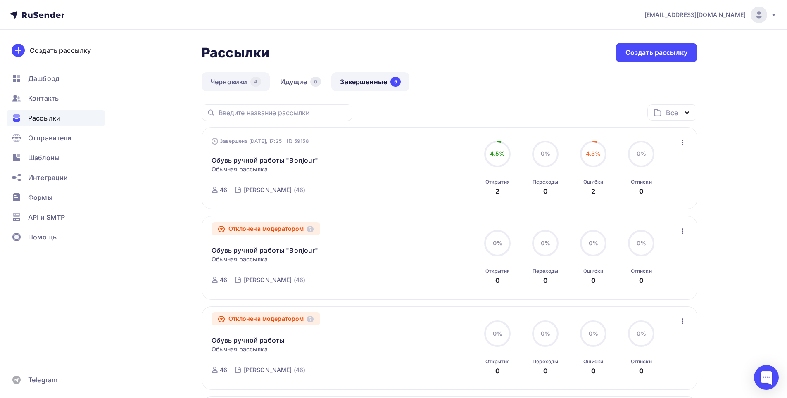
click at [226, 82] on link "Черновики 4" at bounding box center [236, 81] width 68 height 19
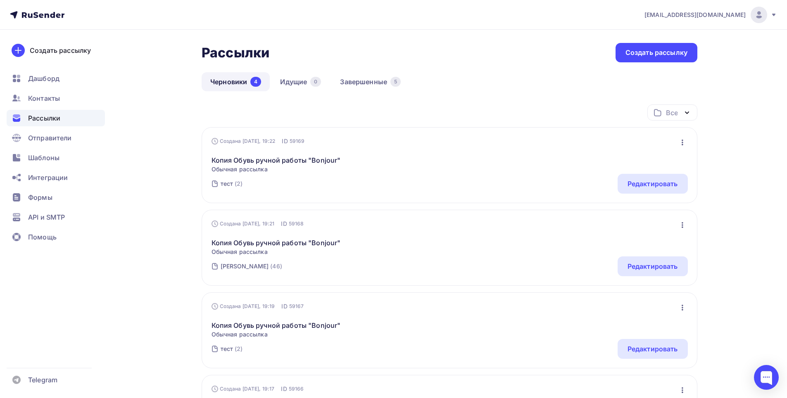
click at [681, 143] on icon "button" at bounding box center [683, 143] width 10 height 10
click at [270, 165] on span "Обычная рассылка" at bounding box center [276, 169] width 129 height 8
click at [269, 162] on link "Копия Обувь ручной работы "Bonjour"" at bounding box center [276, 160] width 129 height 10
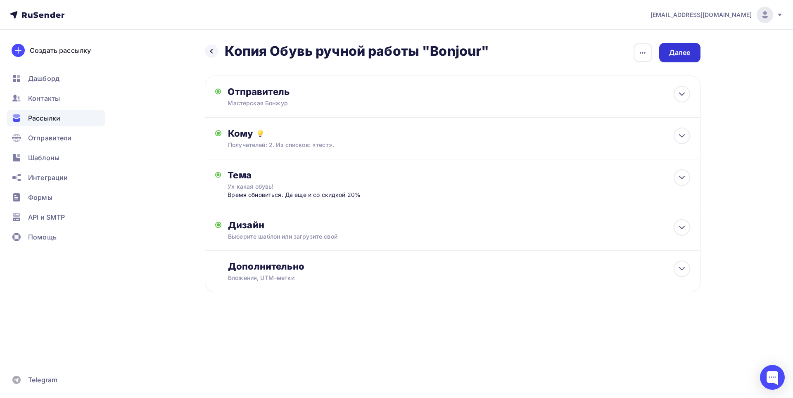
click at [679, 54] on div "Далее" at bounding box center [679, 53] width 21 height 10
click at [289, 100] on div "Мастерская Бонжур" at bounding box center [308, 103] width 161 height 8
type input "Мастерская Бонжур"
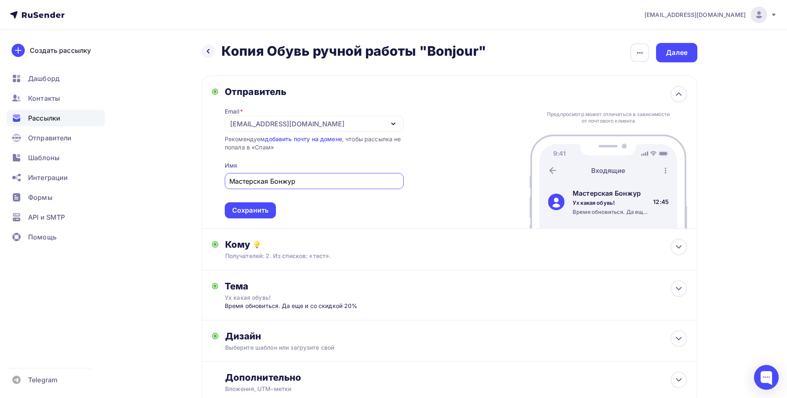
click at [453, 112] on div "Отправитель Email * catalog@handmadebonjour.ru catalog@handmadebonjour.ru handm…" at bounding box center [450, 152] width 496 height 153
click at [392, 126] on icon "button" at bounding box center [393, 124] width 10 height 10
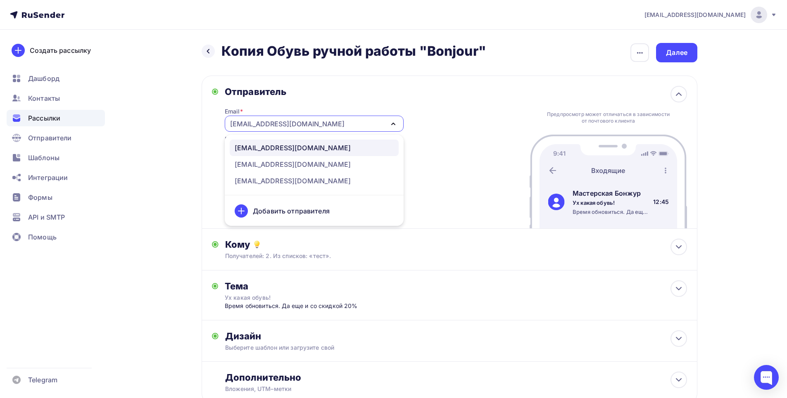
click at [279, 148] on div "[EMAIL_ADDRESS][DOMAIN_NAME]" at bounding box center [293, 148] width 116 height 10
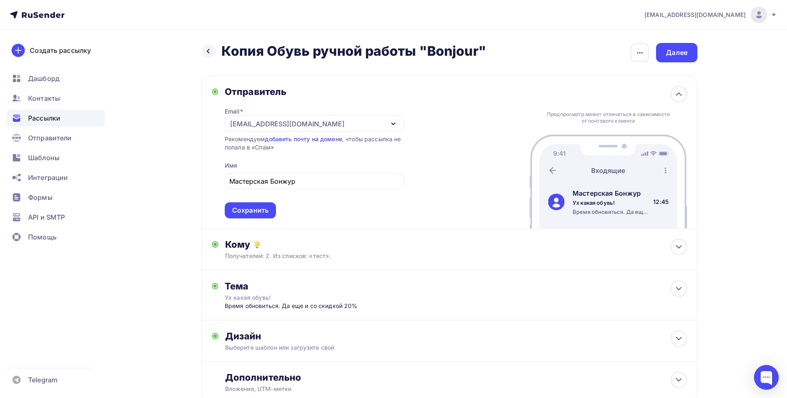
click at [267, 212] on div "Сохранить" at bounding box center [250, 211] width 36 height 10
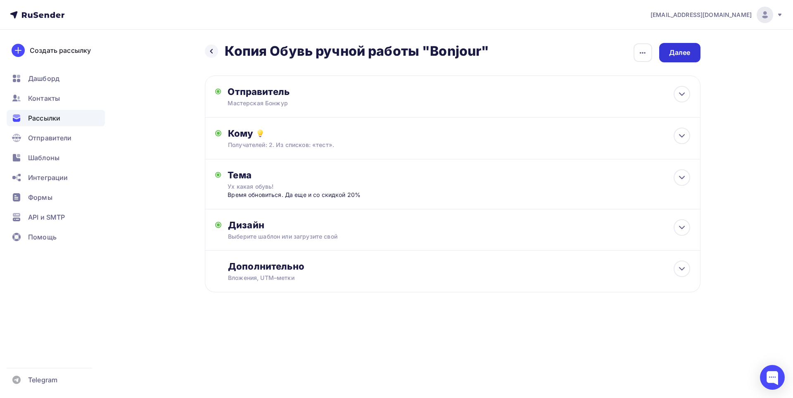
click at [688, 51] on div "Далее" at bounding box center [679, 53] width 21 height 10
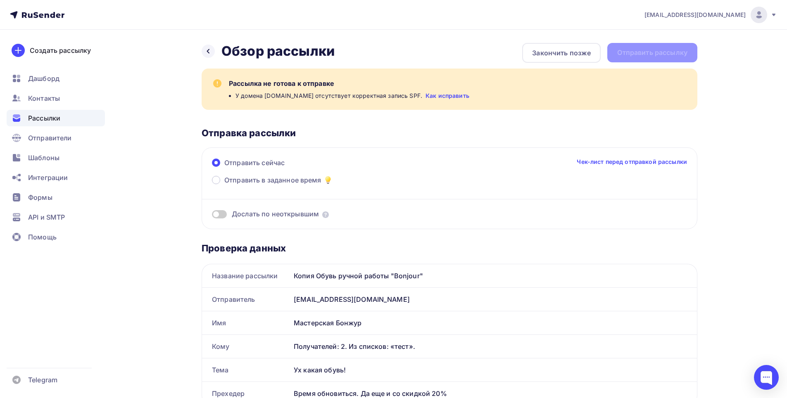
click at [445, 98] on link "Как исправить" at bounding box center [448, 96] width 44 height 8
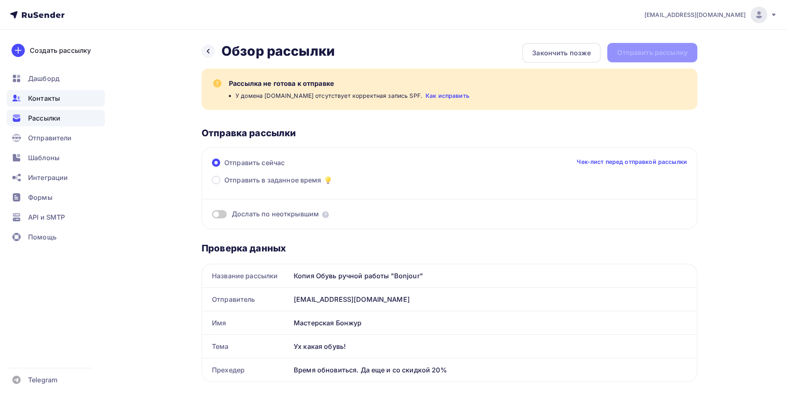
click at [39, 100] on span "Контакты" at bounding box center [44, 98] width 32 height 10
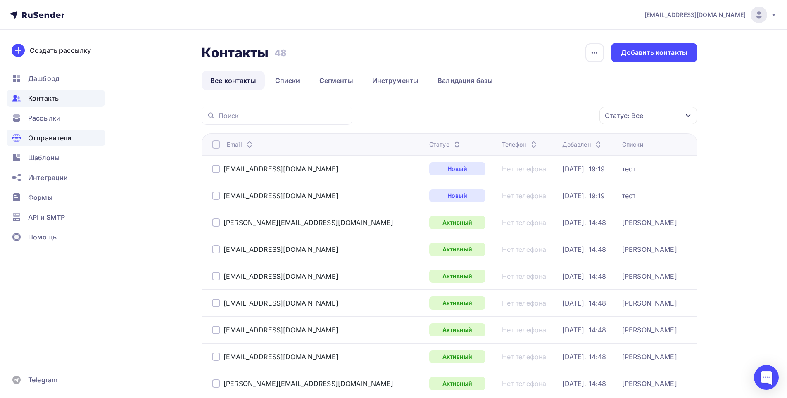
click at [37, 139] on span "Отправители" at bounding box center [50, 138] width 44 height 10
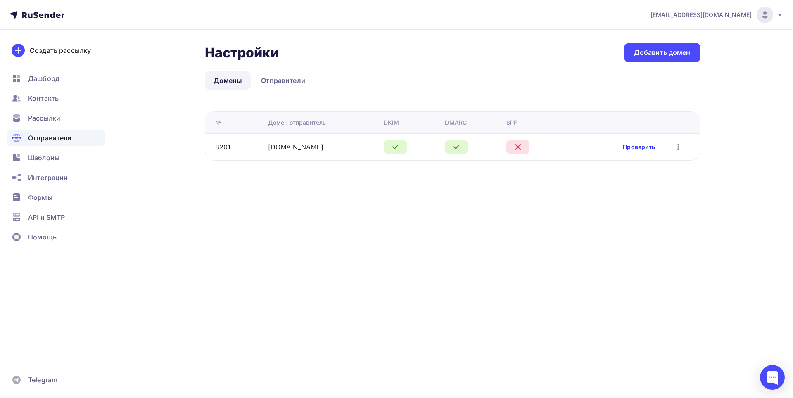
drag, startPoint x: 639, startPoint y: 145, endPoint x: 611, endPoint y: 150, distance: 28.9
click at [640, 145] on link "Проверить" at bounding box center [639, 147] width 32 height 8
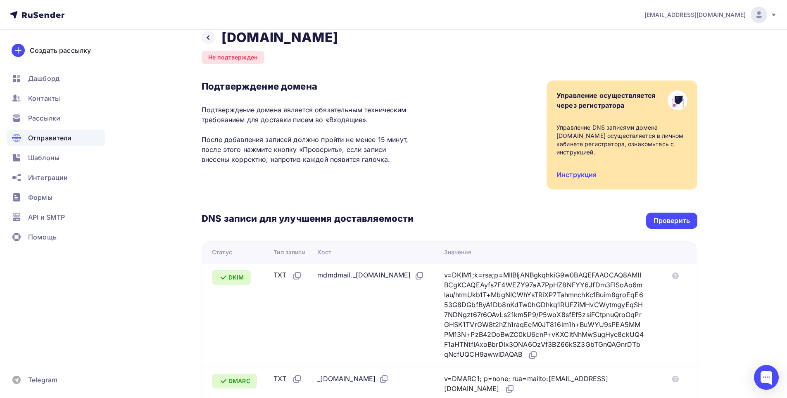
scroll to position [201, 0]
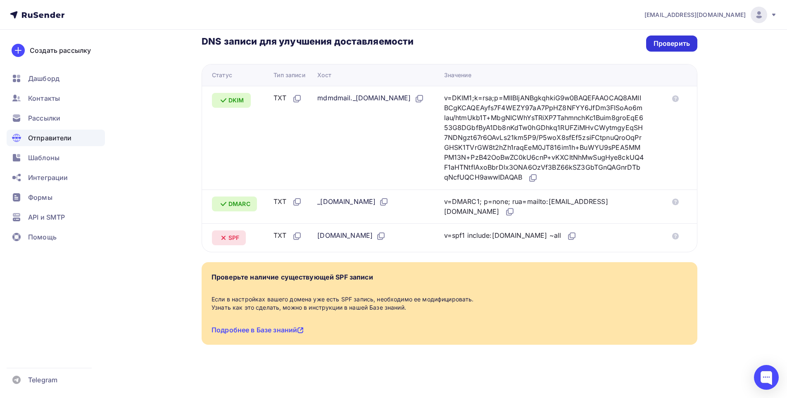
click at [672, 39] on div "Проверить" at bounding box center [672, 44] width 36 height 10
click at [677, 39] on div "Проверить" at bounding box center [672, 44] width 36 height 10
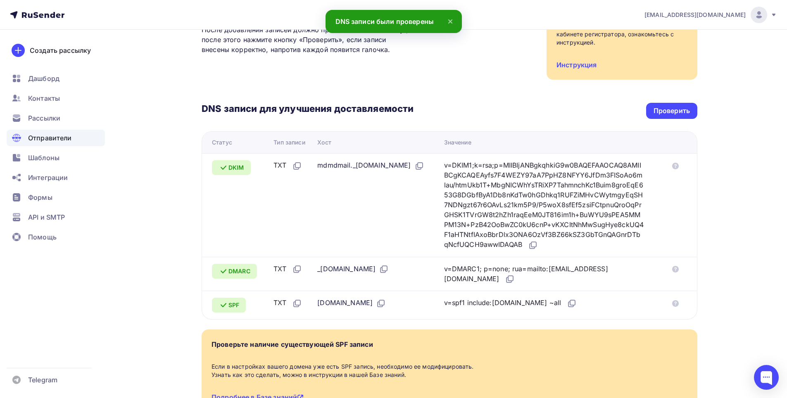
scroll to position [124, 0]
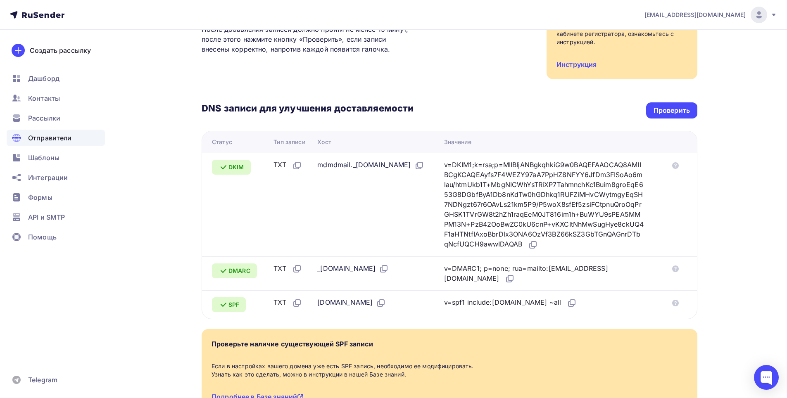
click at [40, 140] on span "Отправители" at bounding box center [50, 138] width 44 height 10
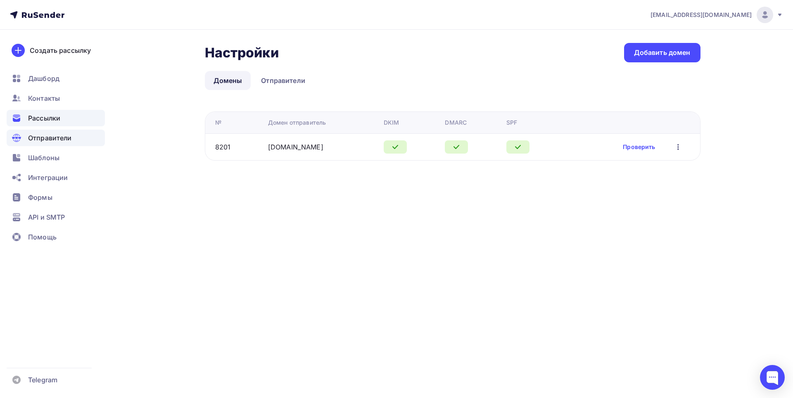
click at [40, 120] on span "Рассылки" at bounding box center [44, 118] width 32 height 10
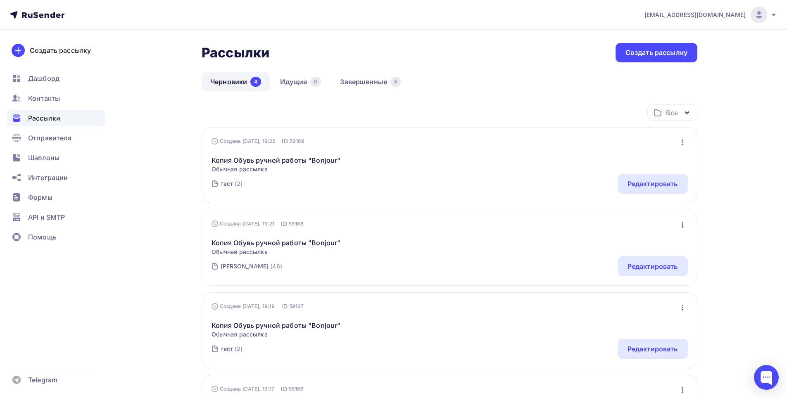
click at [681, 141] on icon "button" at bounding box center [683, 143] width 10 height 10
click at [511, 162] on div "Копия Обувь ручной работы "Bonjour" Обычная рассылка Редактировать Копировать Д…" at bounding box center [450, 159] width 476 height 28
click at [273, 157] on link "Копия Обувь ручной работы "Bonjour"" at bounding box center [276, 160] width 129 height 10
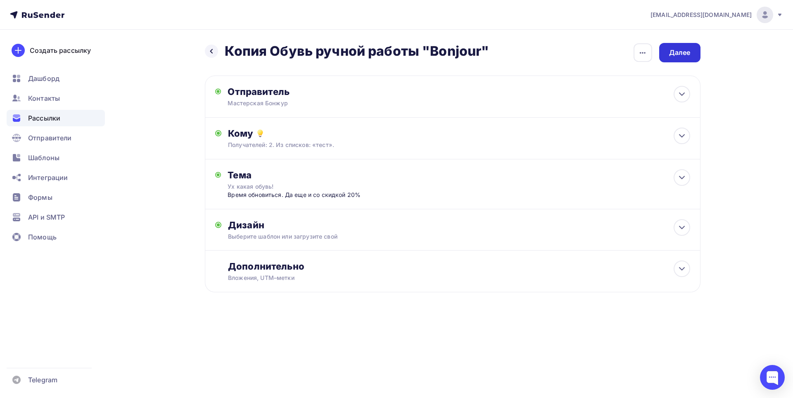
click at [685, 50] on div "Далее" at bounding box center [679, 53] width 21 height 10
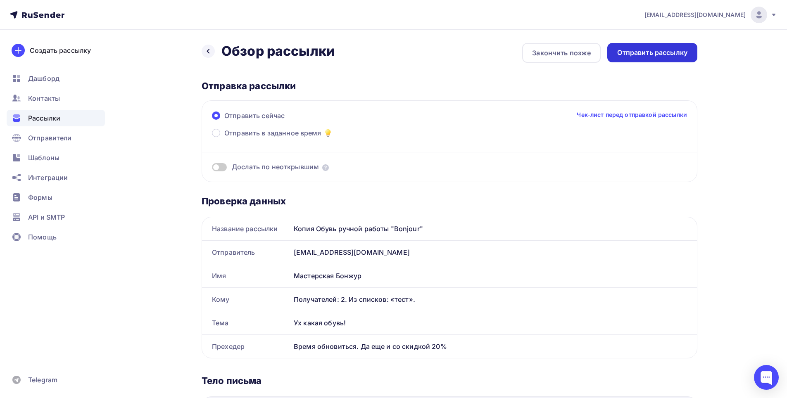
click at [667, 53] on div "Отправить рассылку" at bounding box center [652, 53] width 70 height 10
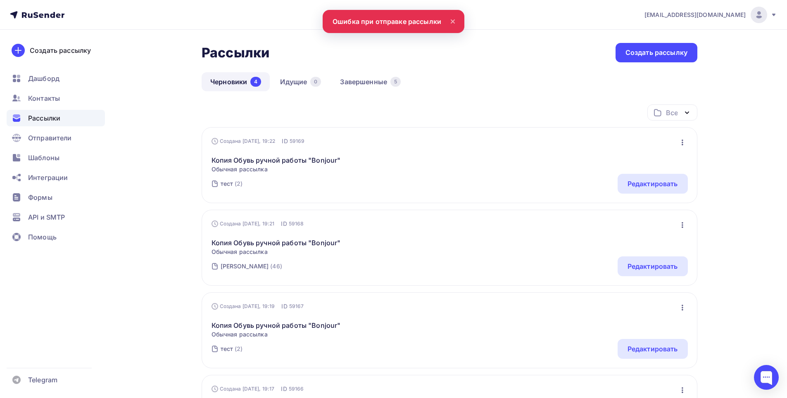
click at [687, 146] on icon "button" at bounding box center [683, 143] width 10 height 10
drag, startPoint x: 410, startPoint y: 176, endPoint x: 335, endPoint y: 162, distance: 76.7
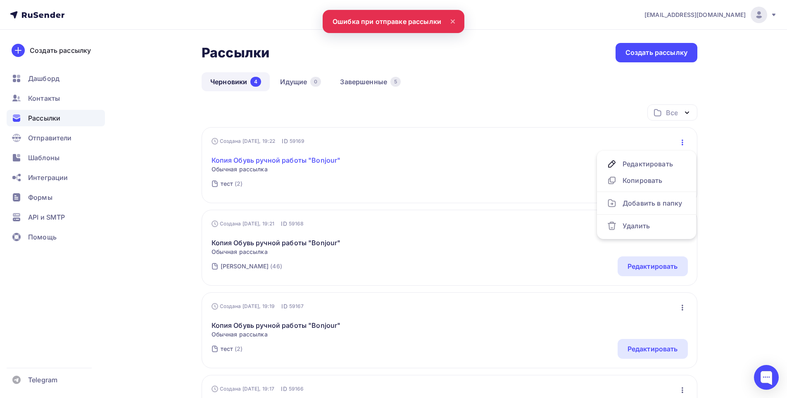
click at [410, 176] on div "тест (2) Редактировать" at bounding box center [450, 184] width 476 height 20
click at [325, 160] on link "Копия Обувь ручной работы "Bonjour"" at bounding box center [276, 160] width 129 height 10
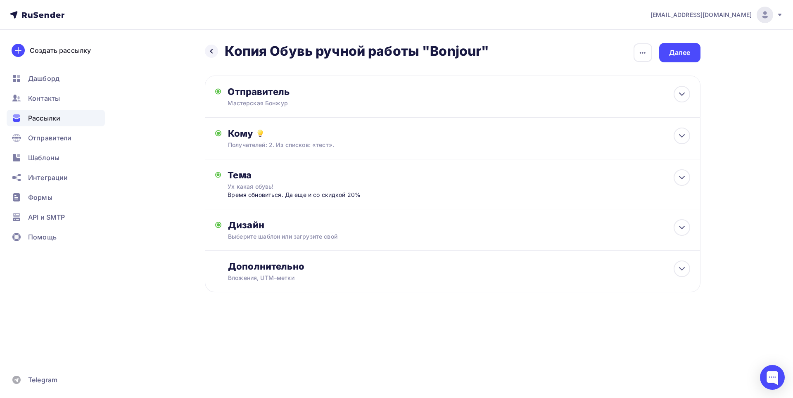
click at [698, 41] on div "Назад Копия Обувь ручной работы "Bonjour" Копия Обувь ручной работы "Bonjour" З…" at bounding box center [396, 188] width 677 height 316
click at [688, 52] on div "Далее" at bounding box center [679, 53] width 21 height 10
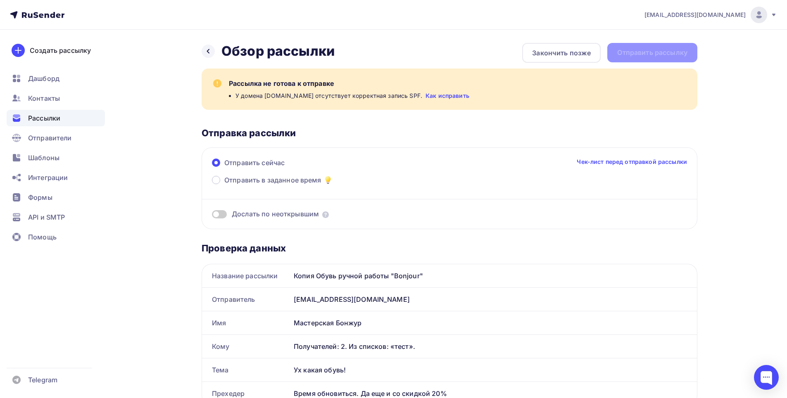
click at [52, 121] on span "Рассылки" at bounding box center [44, 118] width 32 height 10
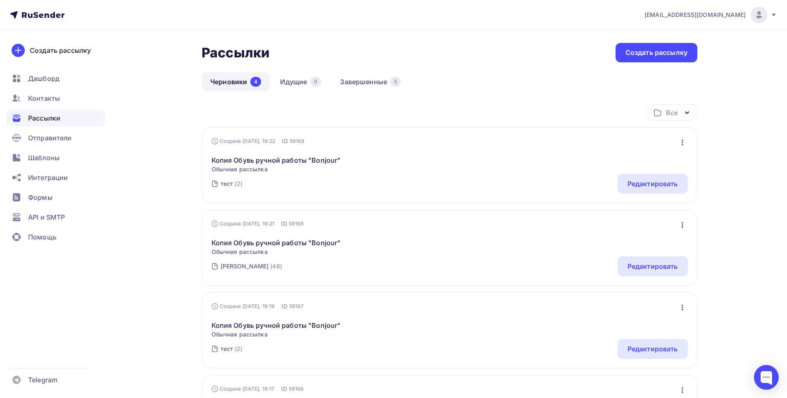
click at [54, 116] on span "Рассылки" at bounding box center [44, 118] width 32 height 10
click at [46, 78] on span "Дашборд" at bounding box center [43, 79] width 31 height 10
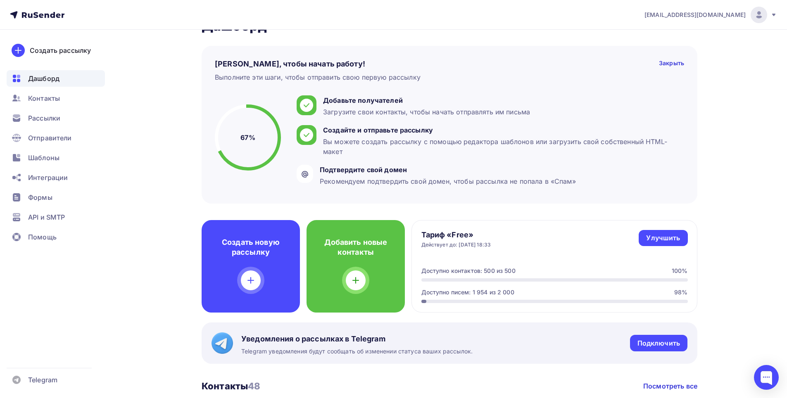
scroll to position [41, 0]
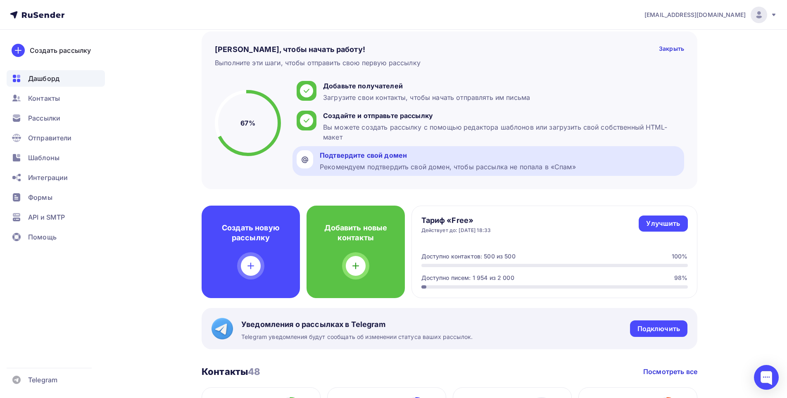
click at [352, 163] on div "Рекомендуем подтвердить свой домен, чтобы рассылка не попала в «Спам»" at bounding box center [448, 167] width 256 height 10
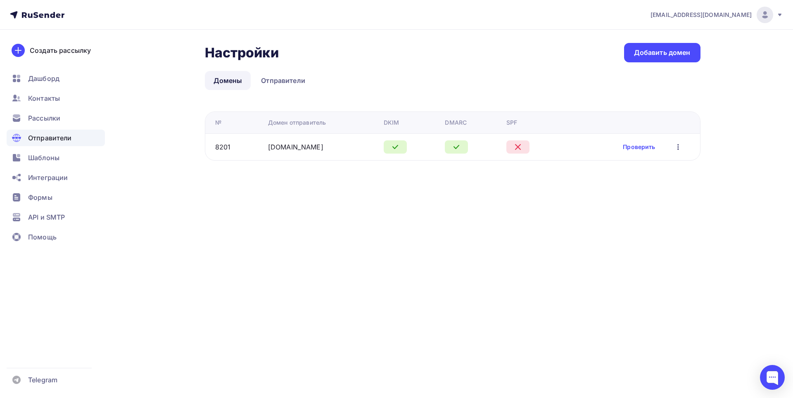
click at [633, 140] on td "Проверить Редактировать Удалить" at bounding box center [633, 146] width 136 height 27
click at [635, 143] on div "Проверить Редактировать Удалить" at bounding box center [653, 147] width 60 height 11
click at [635, 145] on link "Проверить" at bounding box center [639, 147] width 32 height 8
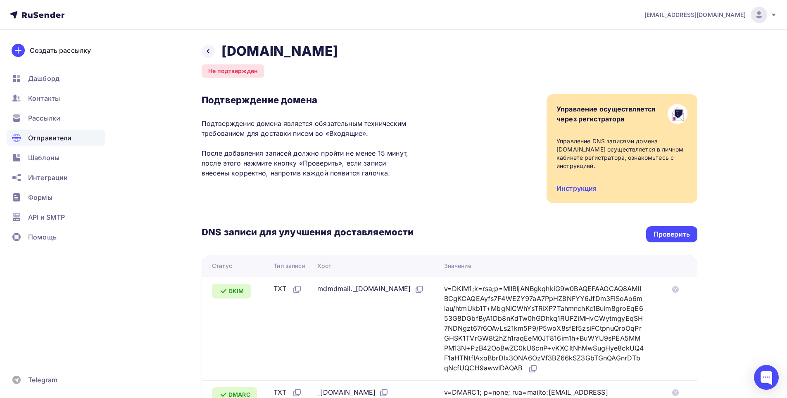
drag, startPoint x: 706, startPoint y: 231, endPoint x: 701, endPoint y: 234, distance: 5.4
click at [703, 233] on div "Назад handmadebonjour.ru Не подтвержден Подтверждение домена Подтверждение доме…" at bounding box center [393, 310] width 677 height 560
click at [679, 236] on div "Проверить" at bounding box center [672, 235] width 36 height 10
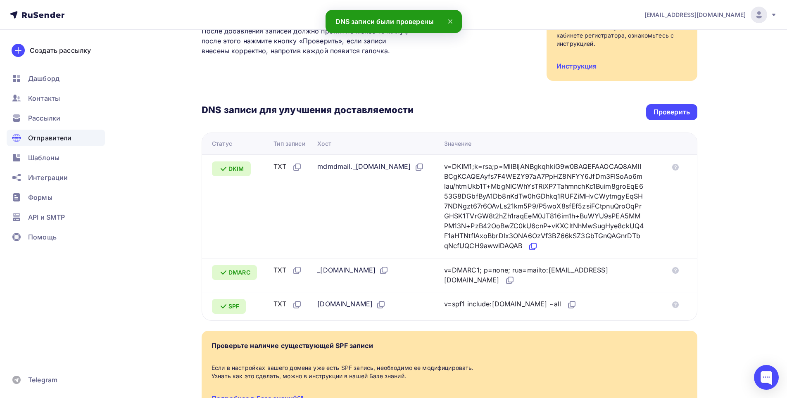
scroll to position [201, 0]
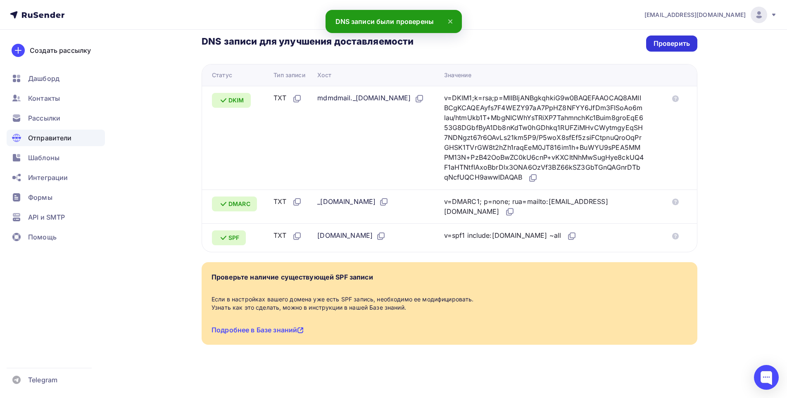
click at [675, 39] on div "Проверить" at bounding box center [672, 44] width 36 height 10
click at [658, 39] on div "Проверить" at bounding box center [672, 44] width 36 height 10
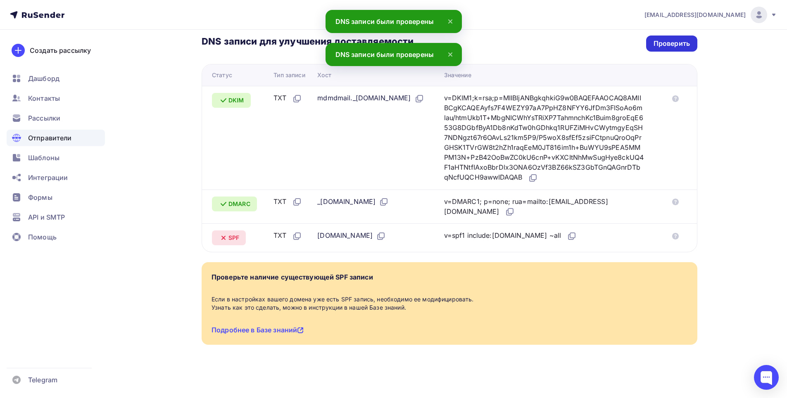
click at [658, 39] on div "Проверить" at bounding box center [672, 44] width 36 height 10
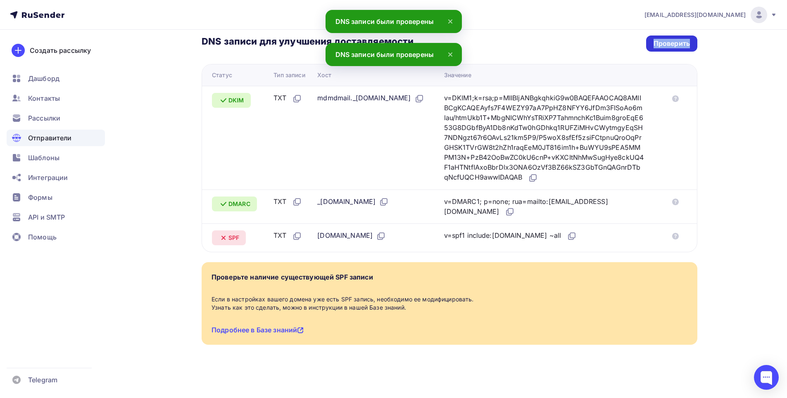
click at [658, 39] on div "Проверить" at bounding box center [672, 44] width 36 height 10
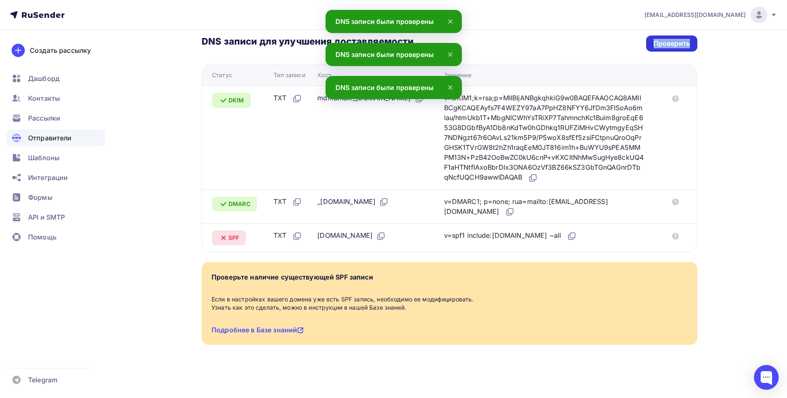
click at [658, 39] on div "Проверить" at bounding box center [672, 44] width 36 height 10
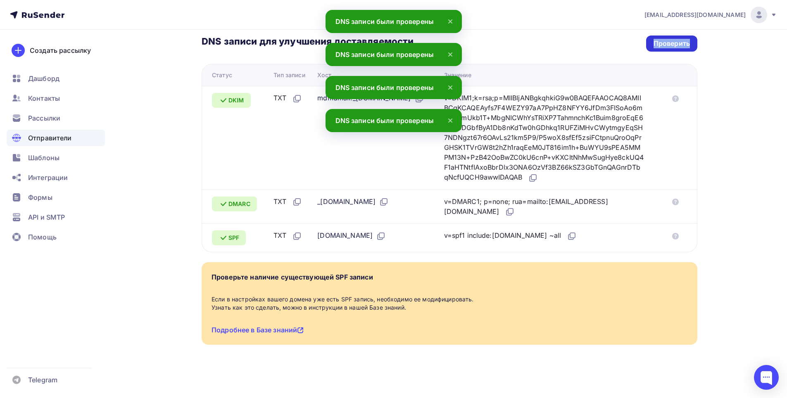
click at [658, 39] on div "Проверить" at bounding box center [672, 44] width 36 height 10
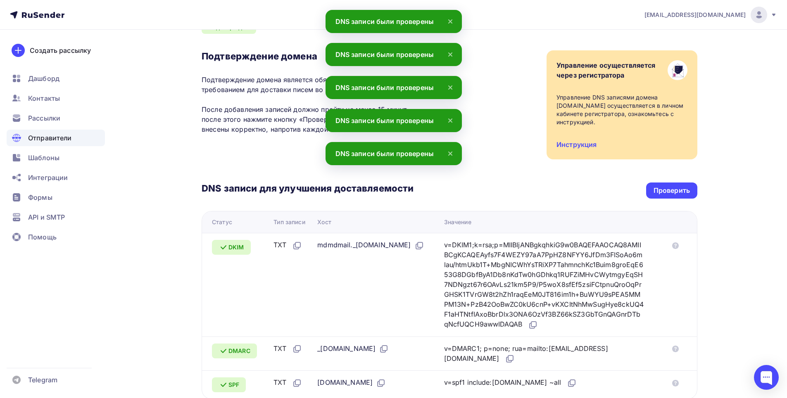
scroll to position [0, 0]
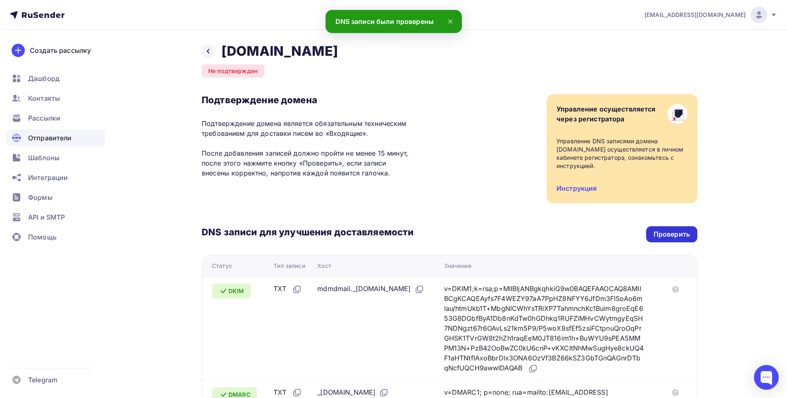
click at [683, 234] on div "Проверить" at bounding box center [672, 235] width 36 height 10
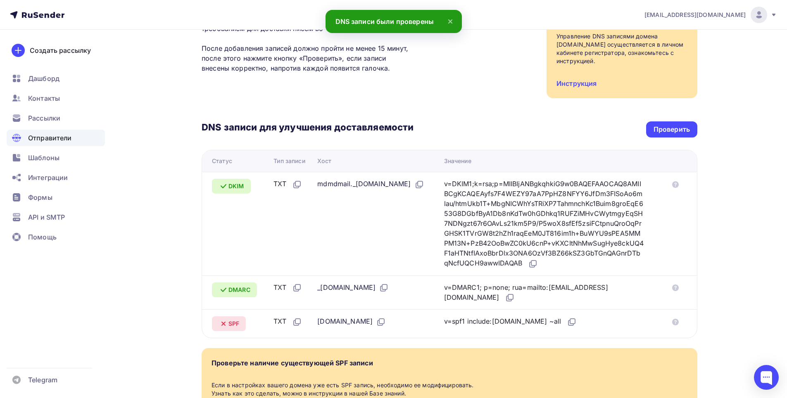
scroll to position [201, 0]
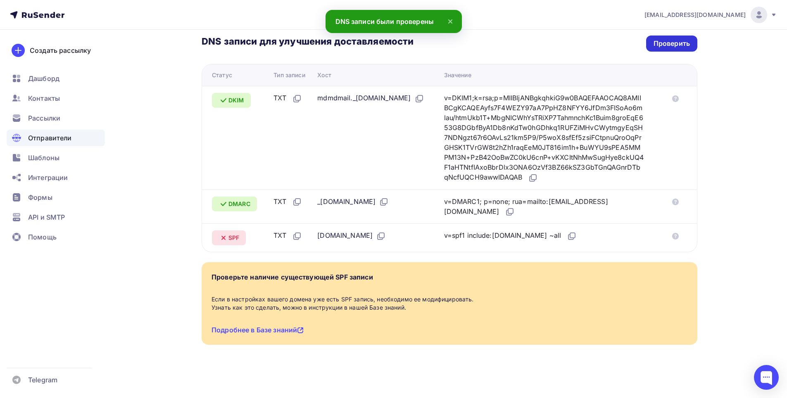
click at [671, 39] on div "Проверить" at bounding box center [671, 44] width 51 height 16
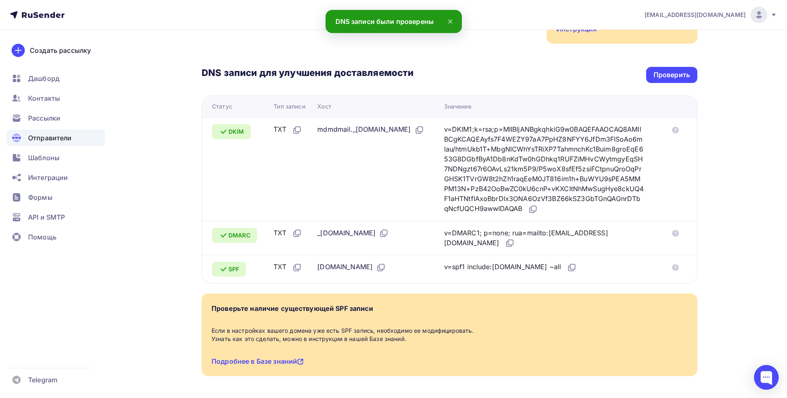
scroll to position [0, 0]
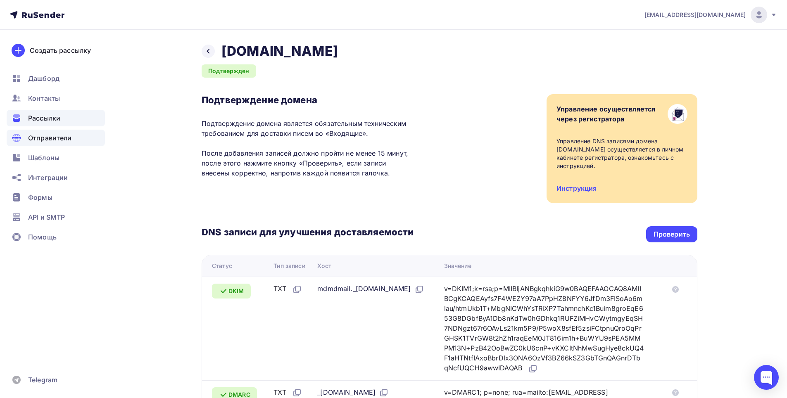
click at [42, 123] on div "Рассылки" at bounding box center [56, 118] width 98 height 17
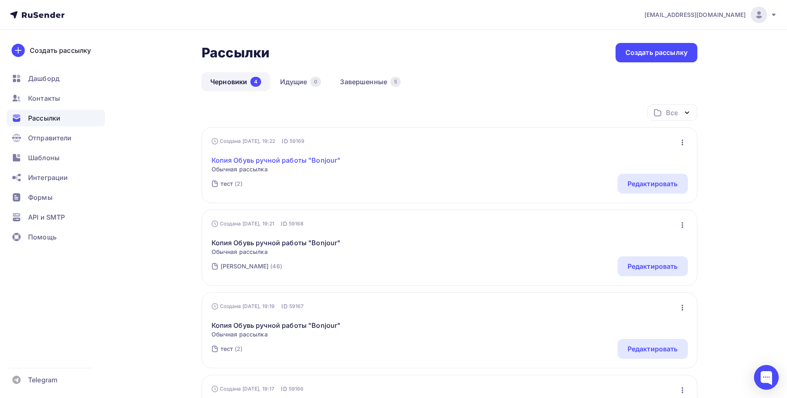
click at [279, 163] on link "Копия Обувь ручной работы "Bonjour"" at bounding box center [276, 160] width 129 height 10
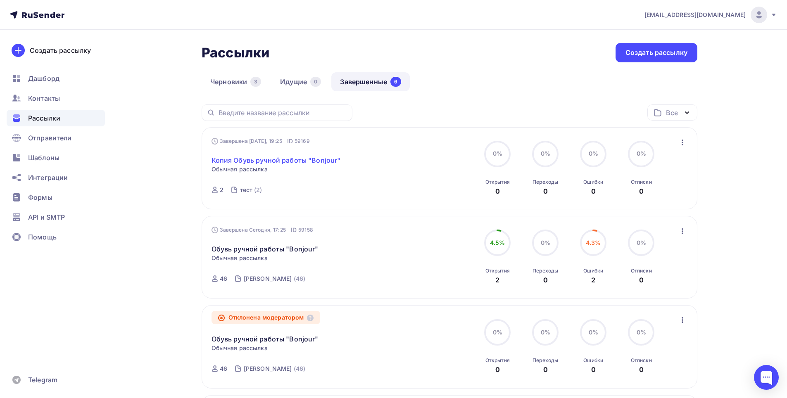
click at [266, 157] on link "Копия Обувь ручной работы "Bonjour"" at bounding box center [276, 160] width 129 height 10
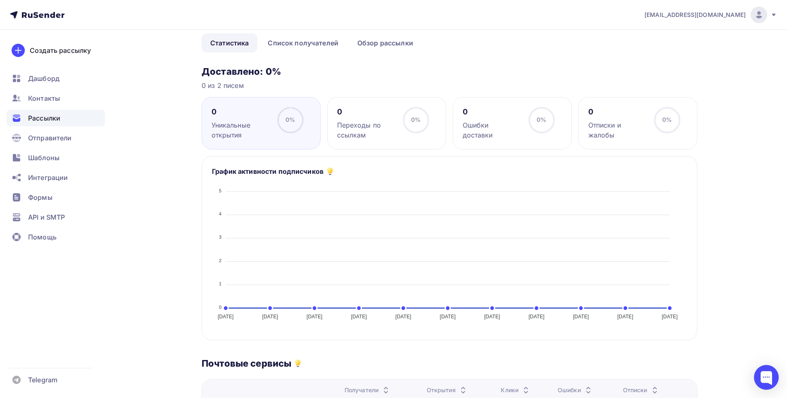
scroll to position [83, 0]
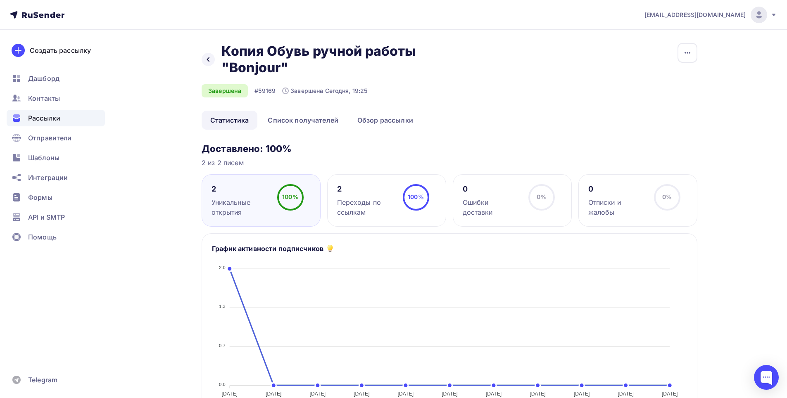
click at [369, 193] on div "2" at bounding box center [366, 189] width 58 height 10
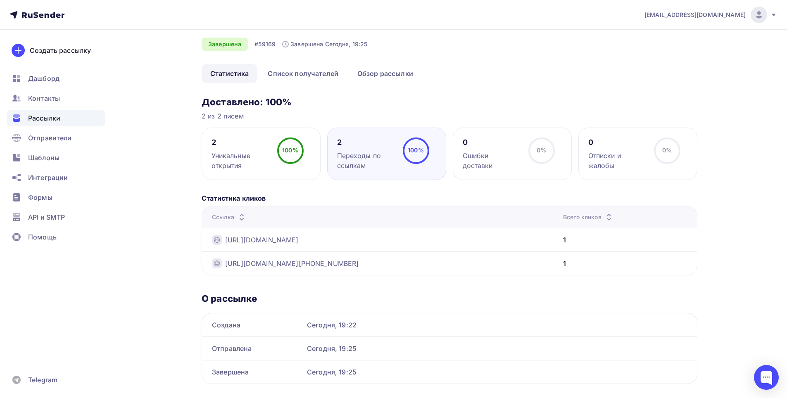
scroll to position [66, 0]
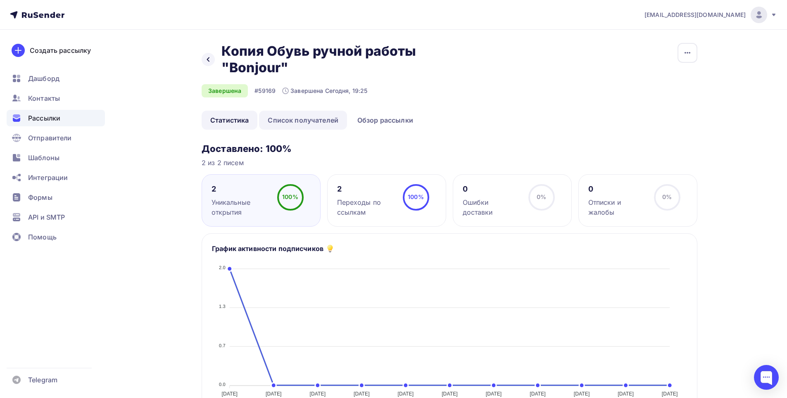
click at [309, 119] on link "Список получателей" at bounding box center [303, 120] width 88 height 19
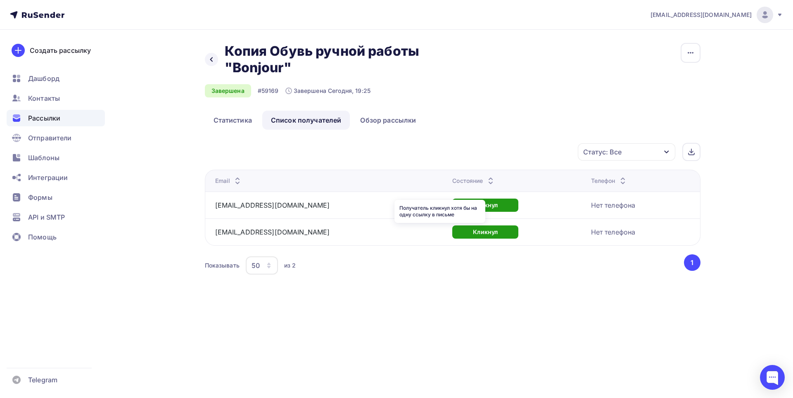
drag, startPoint x: 465, startPoint y: 210, endPoint x: 457, endPoint y: 207, distance: 8.8
click at [457, 207] on div "Получатель кликнул хотя бы на одну ссылку в письме" at bounding box center [440, 211] width 91 height 23
click at [591, 205] on div "Нет телефона" at bounding box center [613, 205] width 45 height 10
click at [453, 229] on div "Кликнул" at bounding box center [486, 232] width 66 height 13
click at [265, 235] on link "[EMAIL_ADDRESS][DOMAIN_NAME]" at bounding box center [272, 232] width 115 height 8
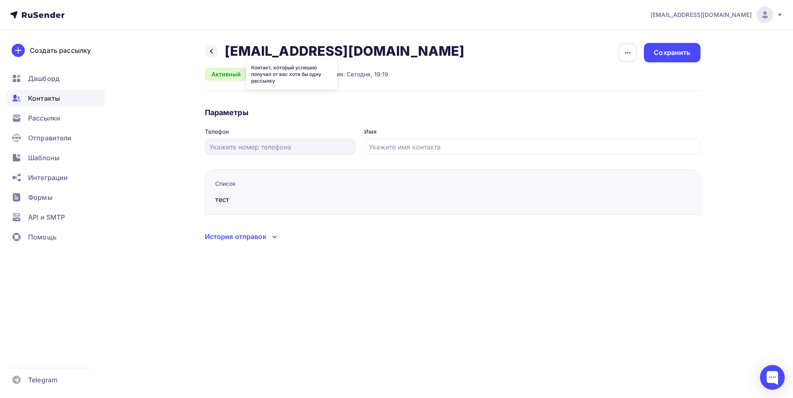
click at [226, 76] on div "Активный" at bounding box center [226, 74] width 43 height 13
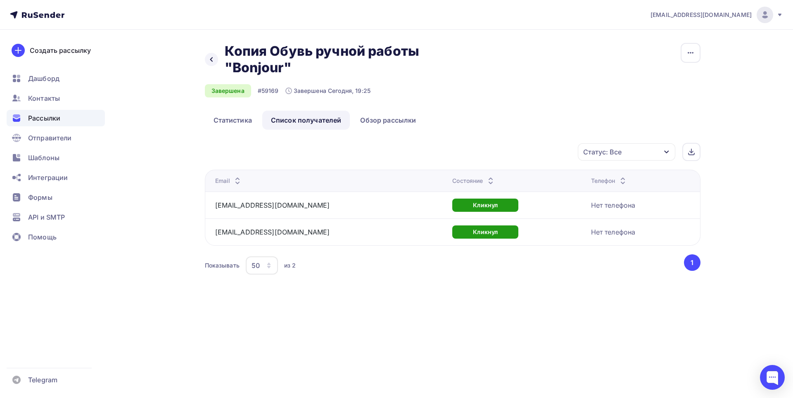
click at [41, 123] on div "Рассылки" at bounding box center [56, 118] width 98 height 17
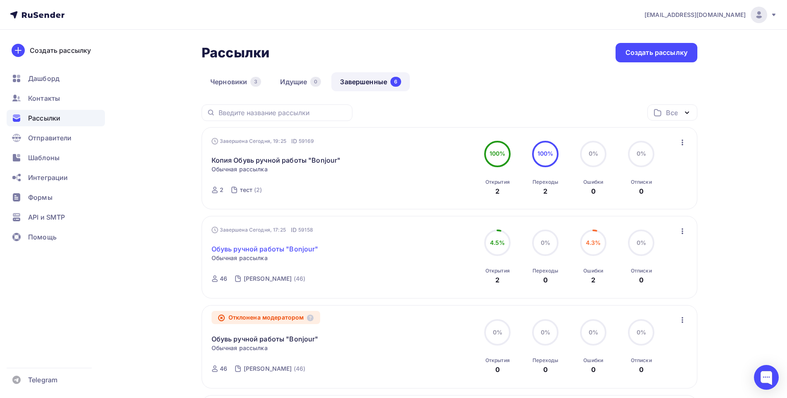
click at [307, 247] on link "Обувь ручной работы "Bonjour"" at bounding box center [265, 249] width 107 height 10
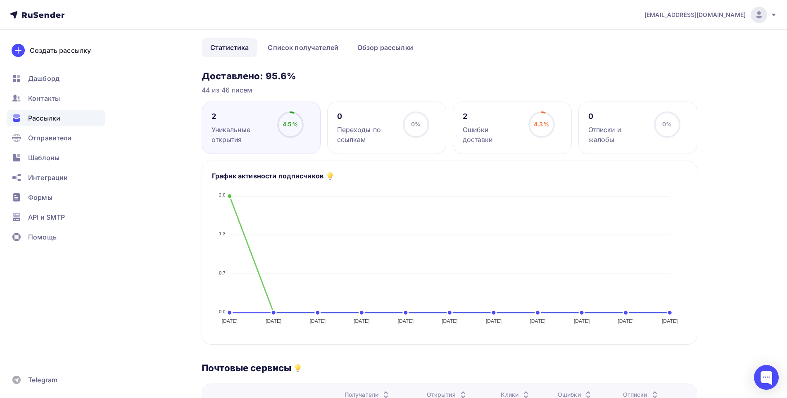
scroll to position [41, 0]
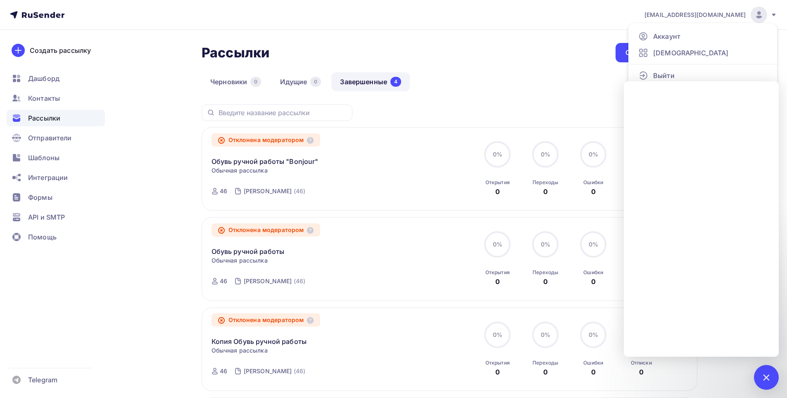
click at [67, 119] on div "Рассылки" at bounding box center [56, 118] width 98 height 17
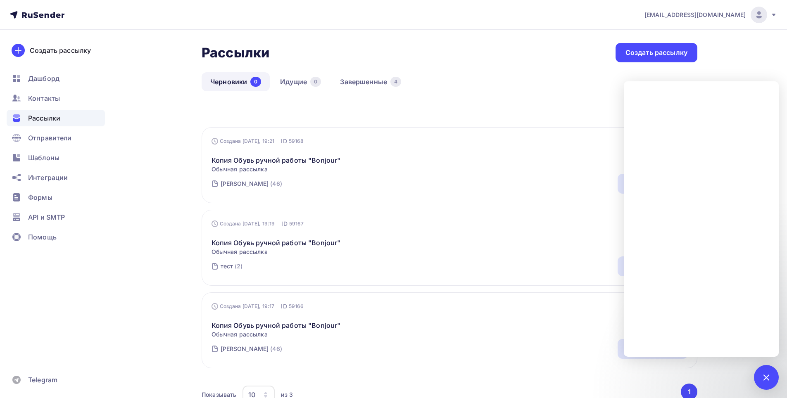
click at [567, 92] on div "Черновики 0 Идущие 0 Завершенные 4" at bounding box center [450, 88] width 496 height 32
click at [642, 48] on div "Создать рассылку" at bounding box center [657, 53] width 62 height 10
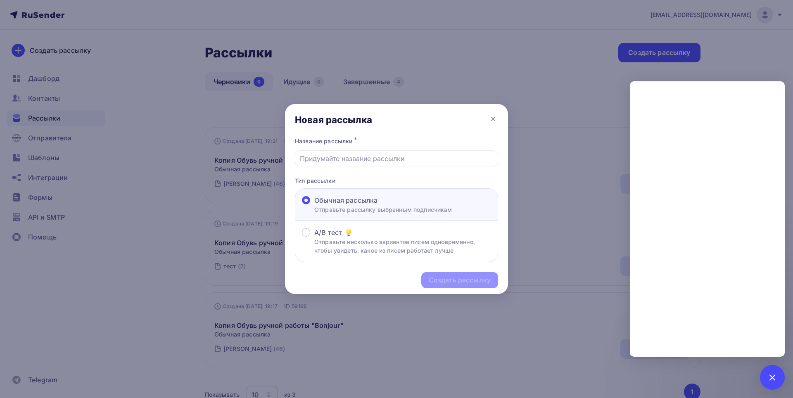
click at [488, 55] on div at bounding box center [396, 199] width 793 height 398
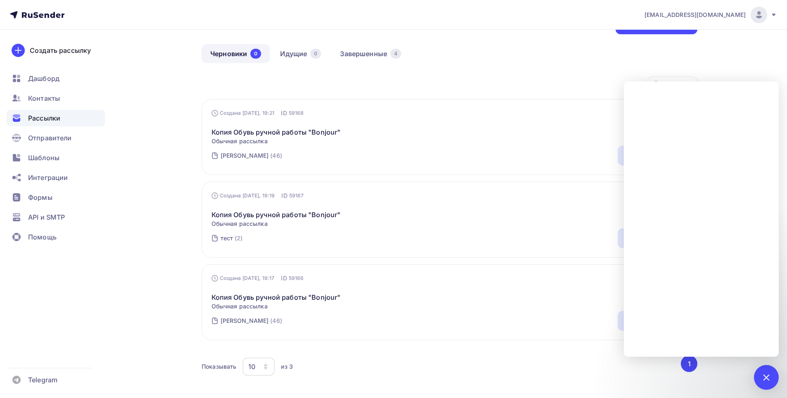
scroll to position [70, 0]
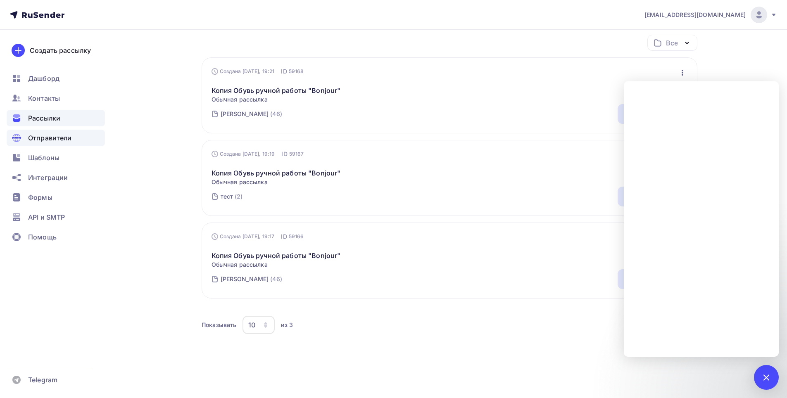
click at [39, 139] on span "Отправители" at bounding box center [50, 138] width 44 height 10
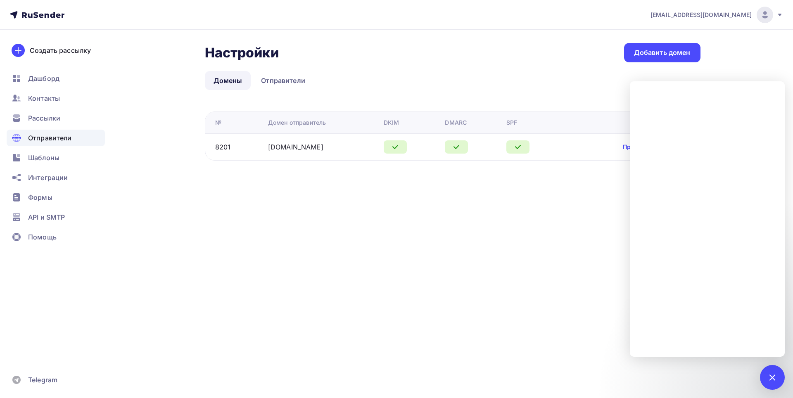
click at [38, 132] on div "Отправители" at bounding box center [56, 138] width 98 height 17
click at [47, 53] on div "Создать рассылку" at bounding box center [60, 50] width 61 height 10
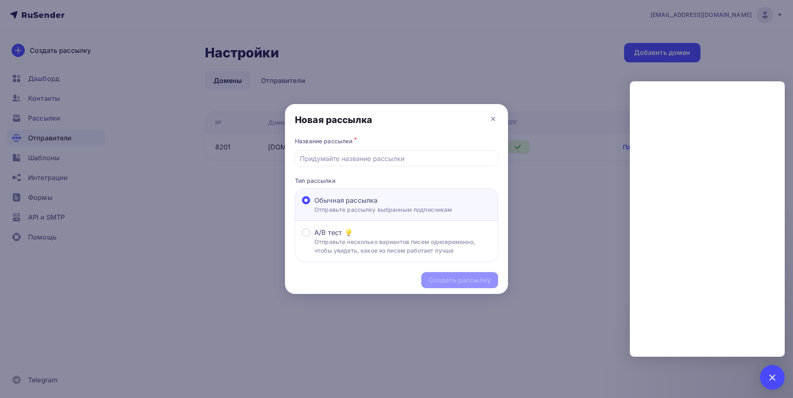
click at [139, 144] on div at bounding box center [396, 199] width 793 height 398
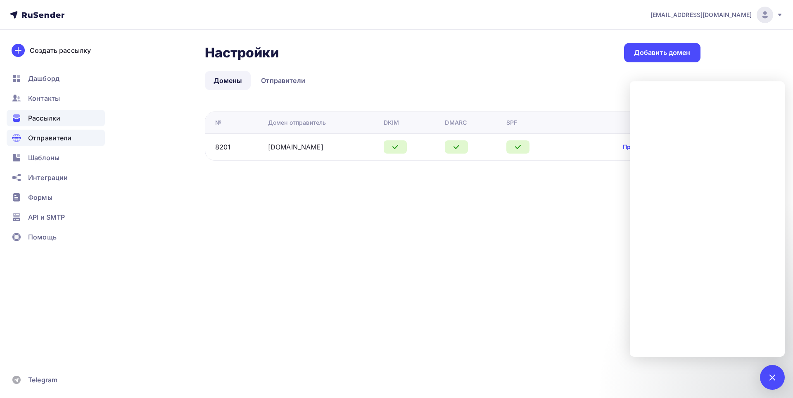
click at [44, 115] on span "Рассылки" at bounding box center [44, 118] width 32 height 10
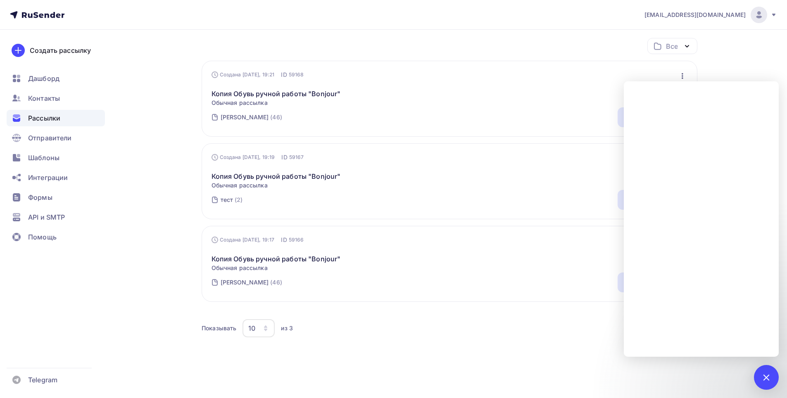
scroll to position [70, 0]
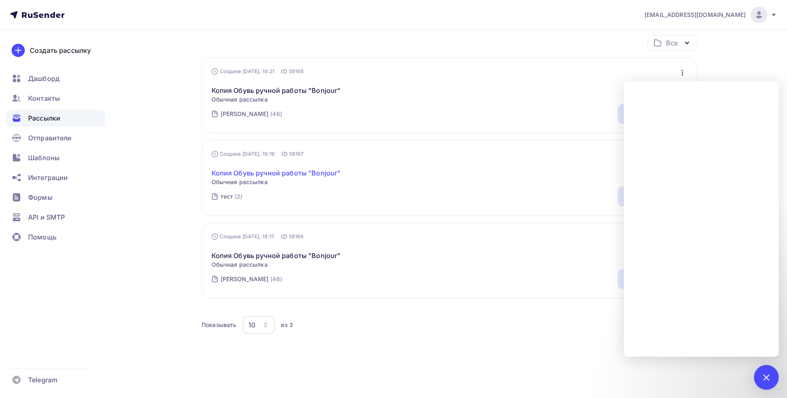
click at [272, 172] on link "Копия Обувь ручной работы "Bonjour"" at bounding box center [276, 173] width 129 height 10
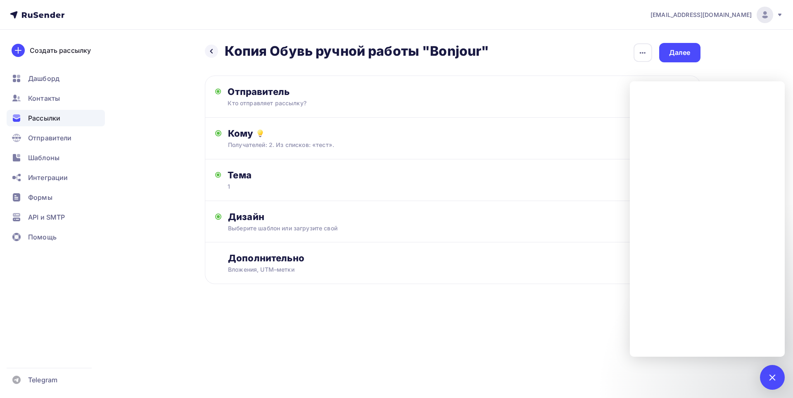
click at [50, 114] on span "Рассылки" at bounding box center [44, 118] width 32 height 10
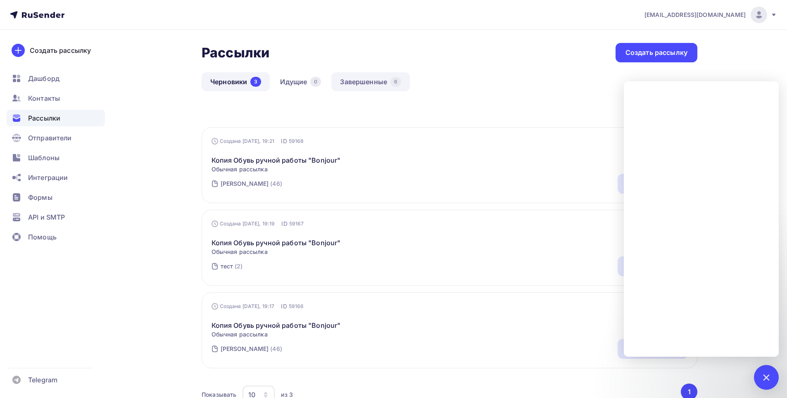
click at [393, 86] on div "6" at bounding box center [396, 82] width 11 height 10
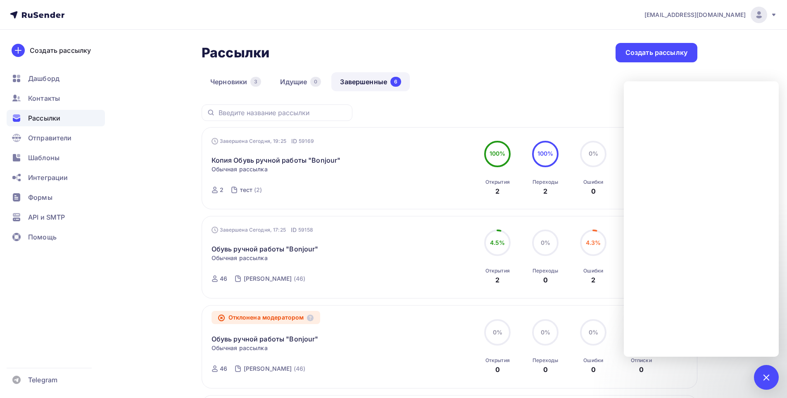
click at [498, 245] on span "4.5%" at bounding box center [497, 242] width 15 height 7
click at [301, 251] on link "Обувь ручной работы "Bonjour"" at bounding box center [265, 249] width 107 height 10
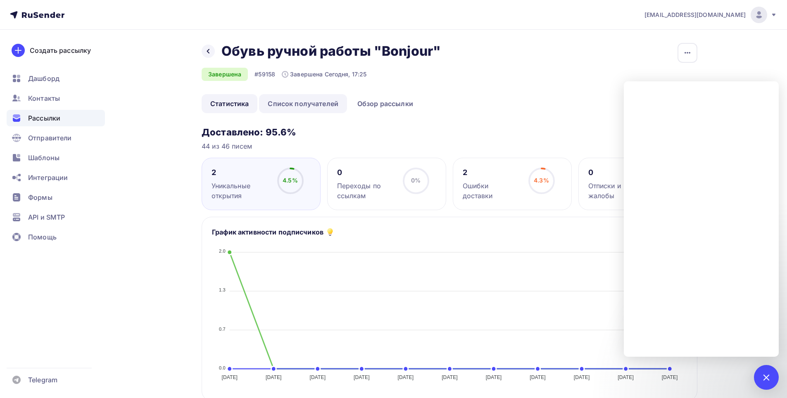
click at [300, 103] on link "Список получателей" at bounding box center [303, 103] width 88 height 19
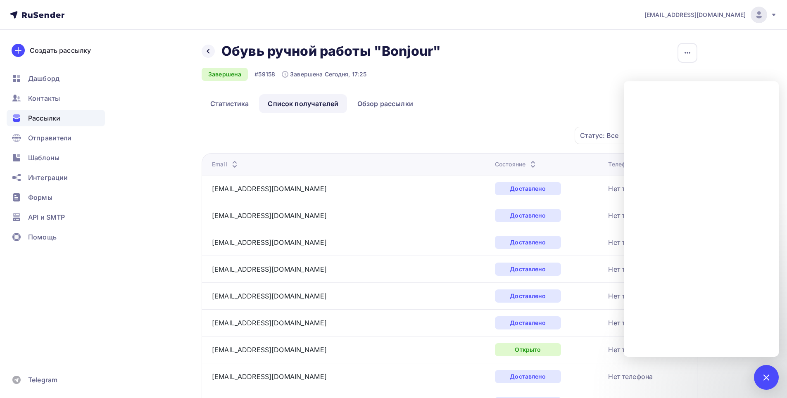
click at [383, 88] on div "Назад Обувь ручной работы "Bonjour" Обувь ручной работы "Bonjour" Завершена #59…" at bounding box center [450, 68] width 496 height 51
click at [385, 99] on link "Обзор рассылки" at bounding box center [385, 103] width 73 height 19
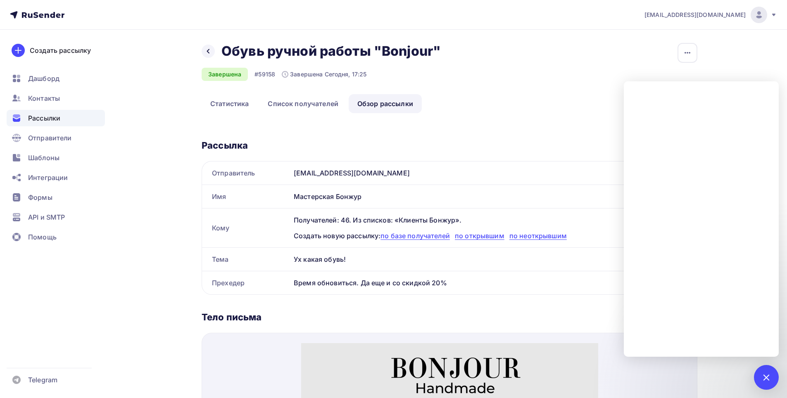
click at [741, 52] on div "[EMAIL_ADDRESS][DOMAIN_NAME] Аккаунт Тарифы Выйти Создать рассылку [GEOGRAPHIC_…" at bounding box center [393, 352] width 787 height 705
click at [771, 382] on div at bounding box center [766, 377] width 25 height 25
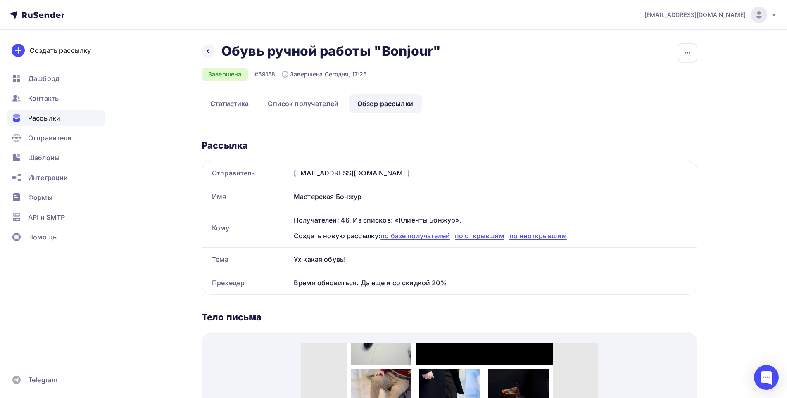
click at [59, 13] on icon at bounding box center [37, 15] width 55 height 10
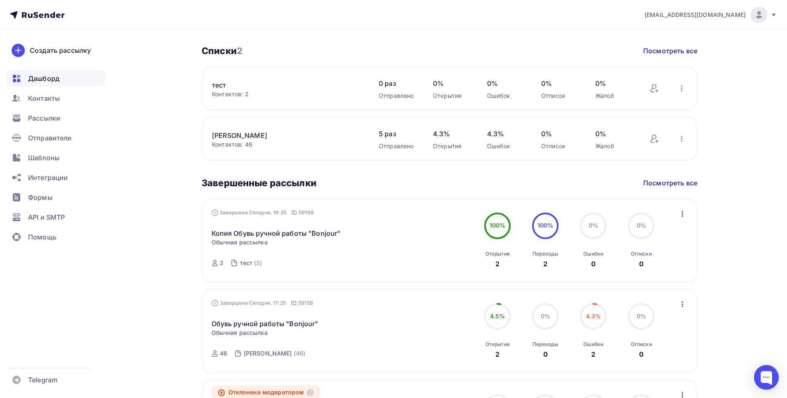
scroll to position [289, 0]
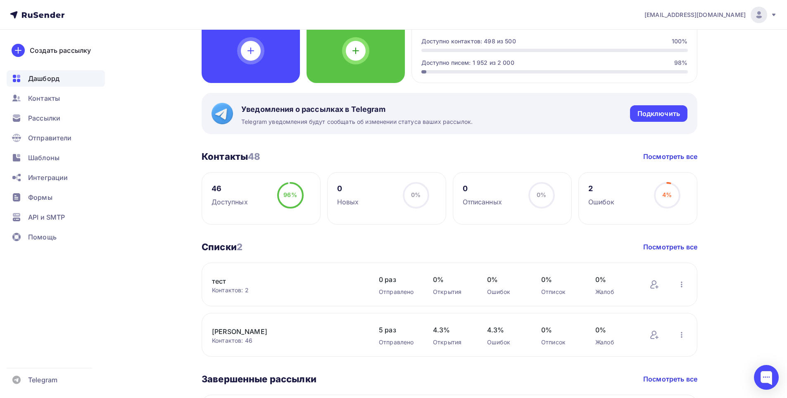
scroll to position [248, 0]
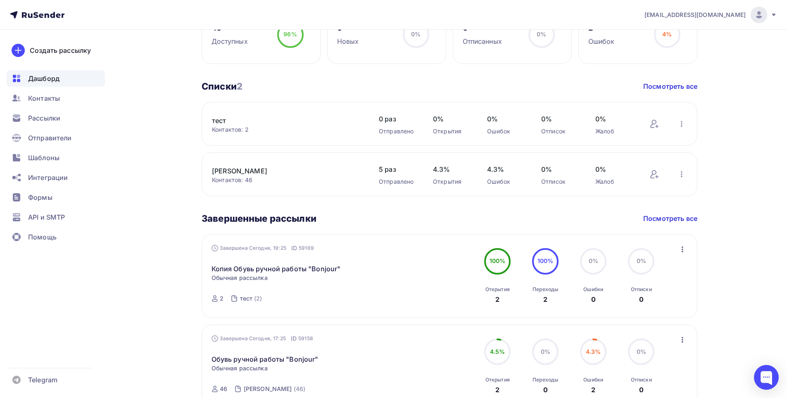
click at [220, 116] on link "тест" at bounding box center [282, 121] width 141 height 10
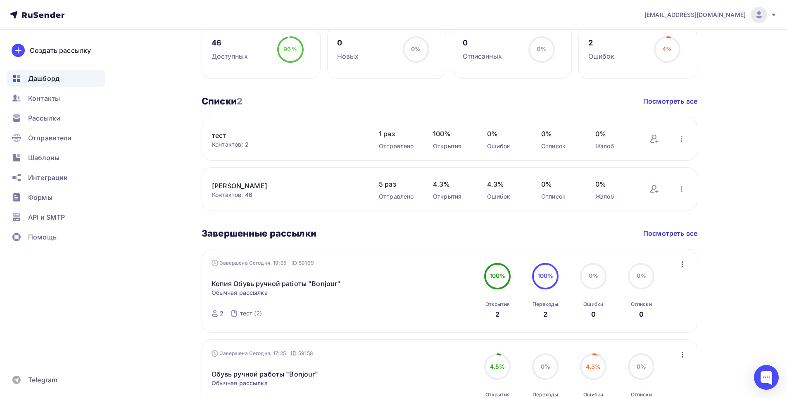
scroll to position [248, 0]
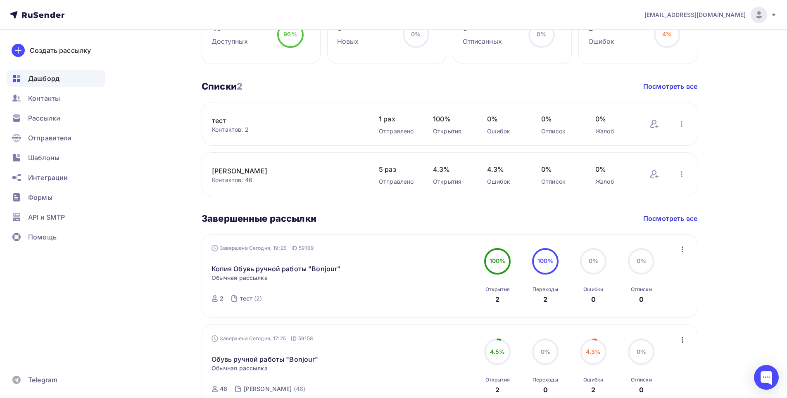
click at [220, 117] on link "тест" at bounding box center [282, 121] width 141 height 10
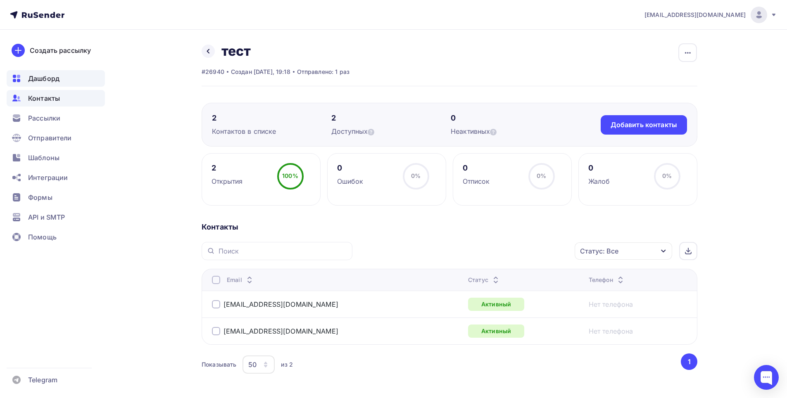
click at [38, 80] on span "Дашборд" at bounding box center [43, 79] width 31 height 10
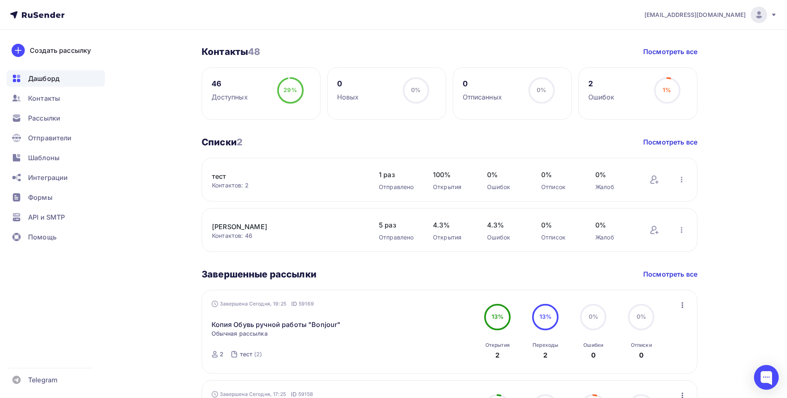
scroll to position [207, 0]
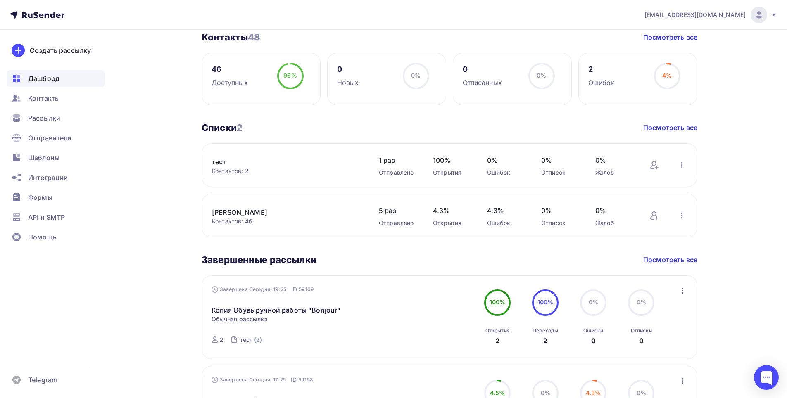
click at [274, 166] on link "тест" at bounding box center [282, 162] width 141 height 10
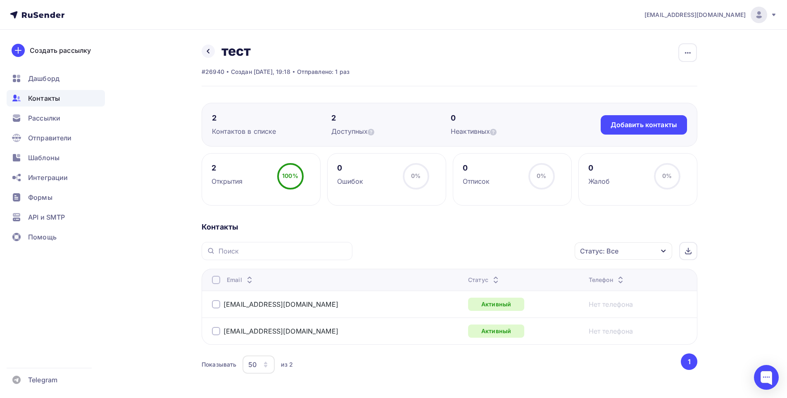
click at [379, 169] on div "0 Ошибок 0% 0%" at bounding box center [386, 179] width 119 height 52
click at [260, 174] on div "2 Открытия 100% 100%" at bounding box center [261, 179] width 119 height 52
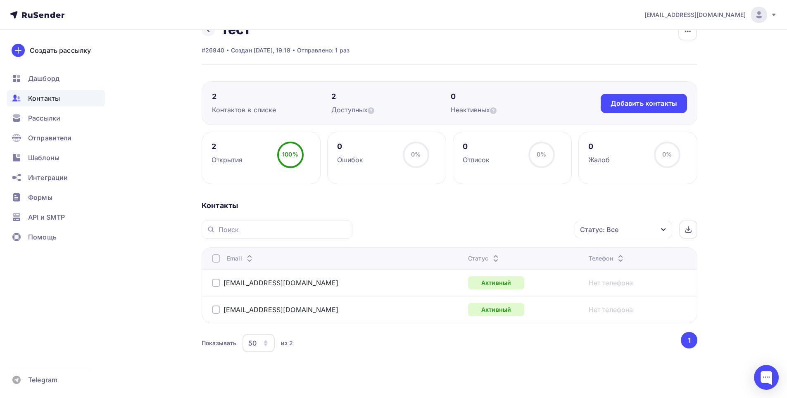
scroll to position [31, 0]
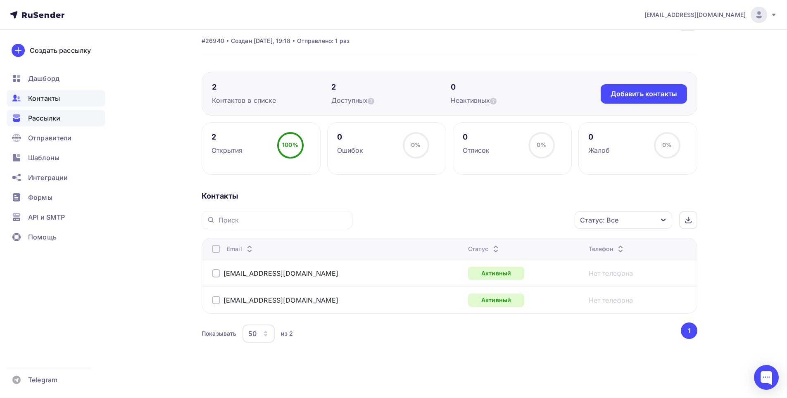
click at [48, 122] on span "Рассылки" at bounding box center [44, 118] width 32 height 10
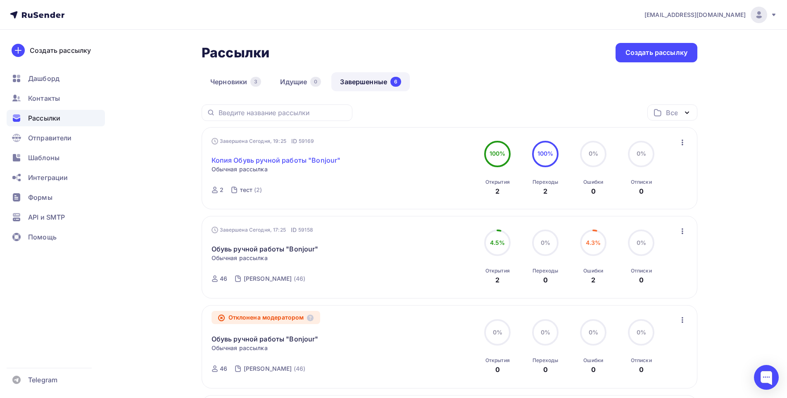
click at [294, 164] on link "Копия Обувь ручной работы "Bonjour"" at bounding box center [276, 160] width 129 height 10
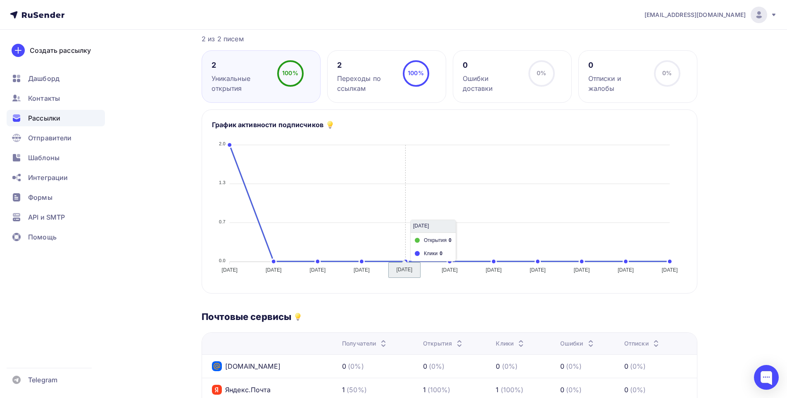
scroll to position [83, 0]
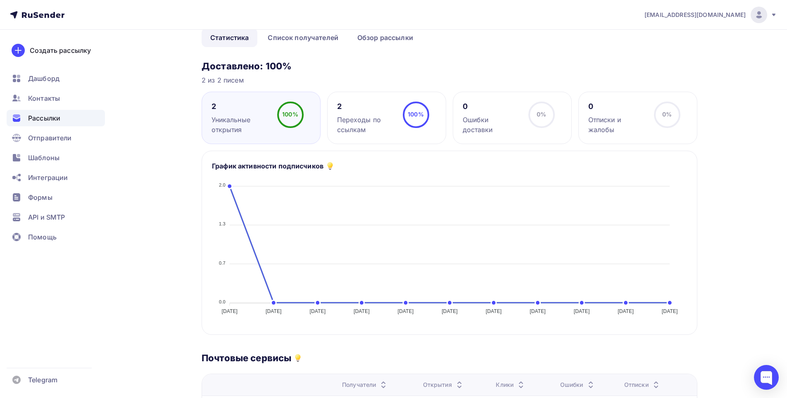
click at [248, 122] on div "Уникальные открытия" at bounding box center [241, 125] width 58 height 20
click at [378, 125] on div "Переходы по ссылкам" at bounding box center [366, 125] width 58 height 20
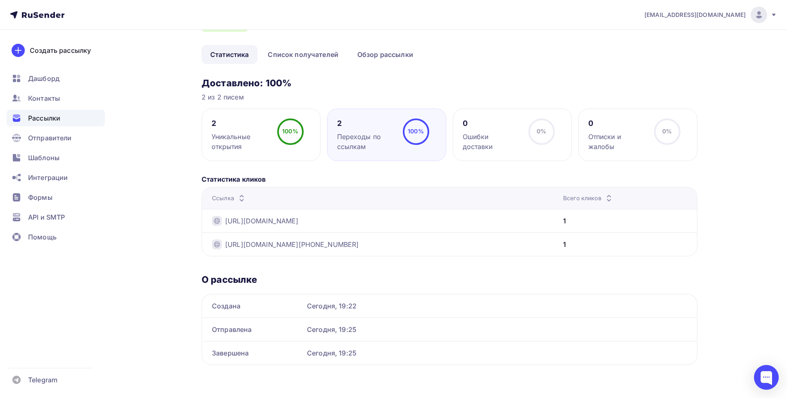
scroll to position [66, 0]
click at [359, 129] on div "2 Переходы по ссылкам" at bounding box center [366, 135] width 58 height 33
click at [257, 130] on div "2 Уникальные открытия" at bounding box center [241, 135] width 58 height 33
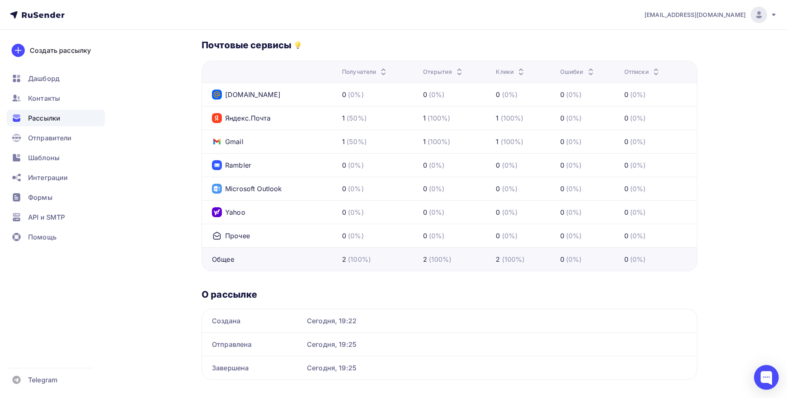
scroll to position [369, 0]
